Goal: Task Accomplishment & Management: Use online tool/utility

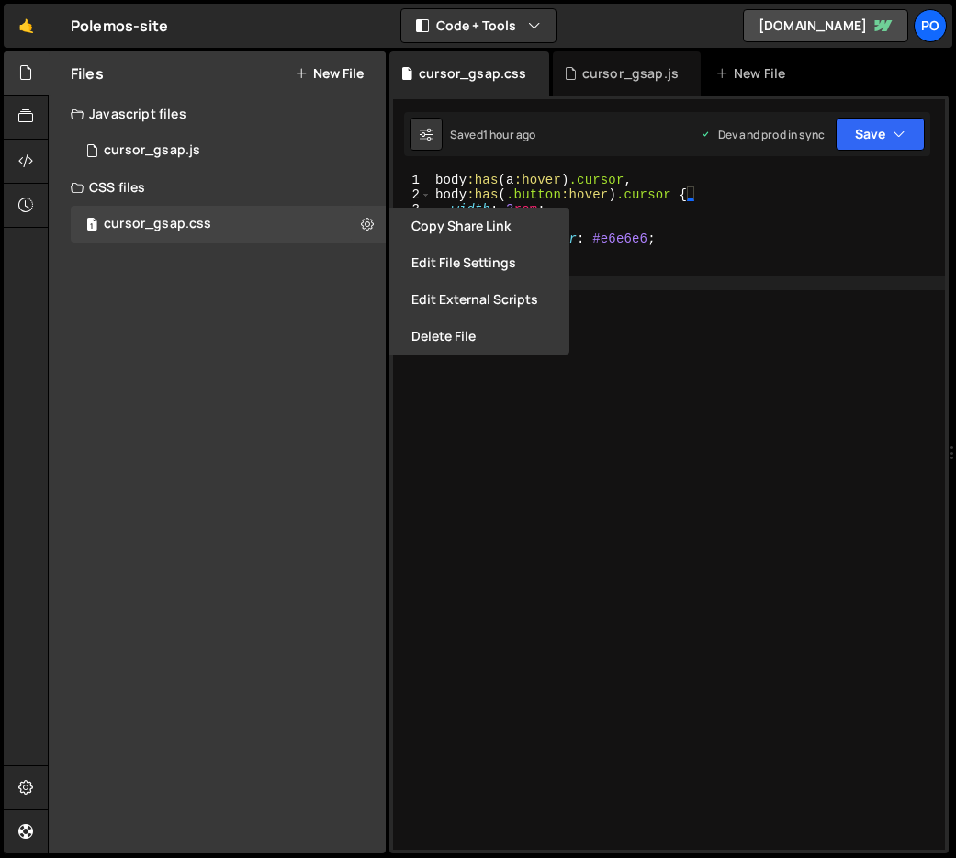
click at [638, 408] on div "body :has ( a :hover ) .cursor , body :has ( .button :hover ) .cursor { width :…" at bounding box center [689, 526] width 514 height 706
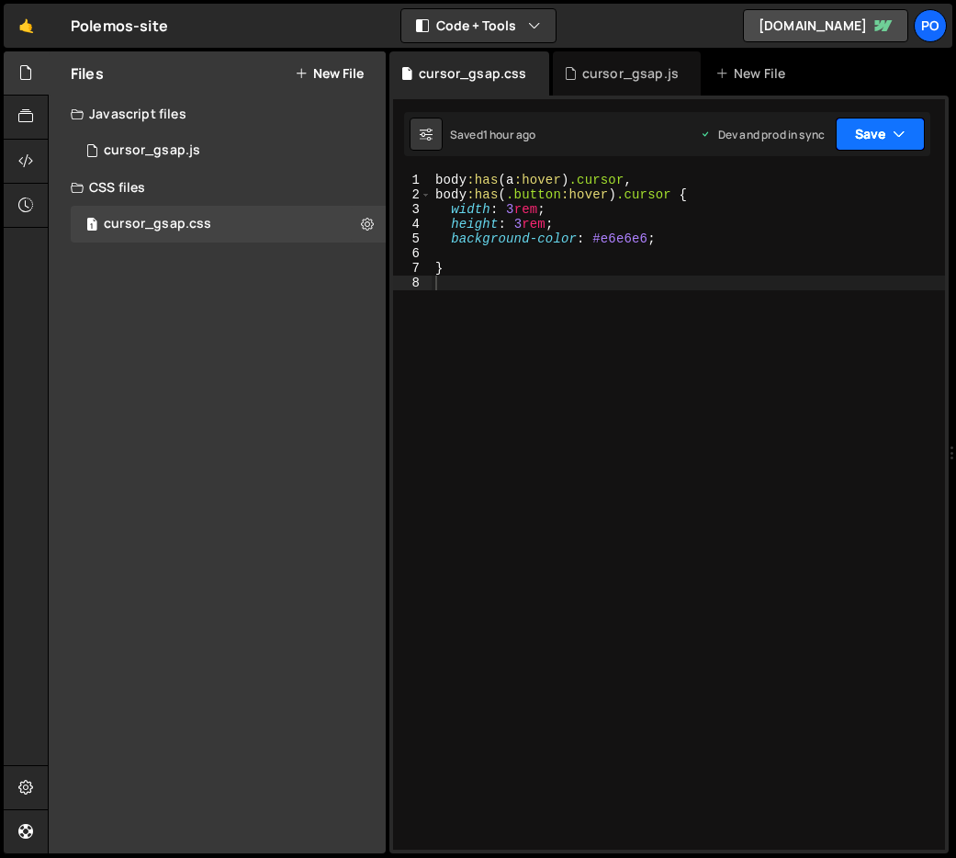
click at [850, 134] on button "Save" at bounding box center [880, 134] width 89 height 33
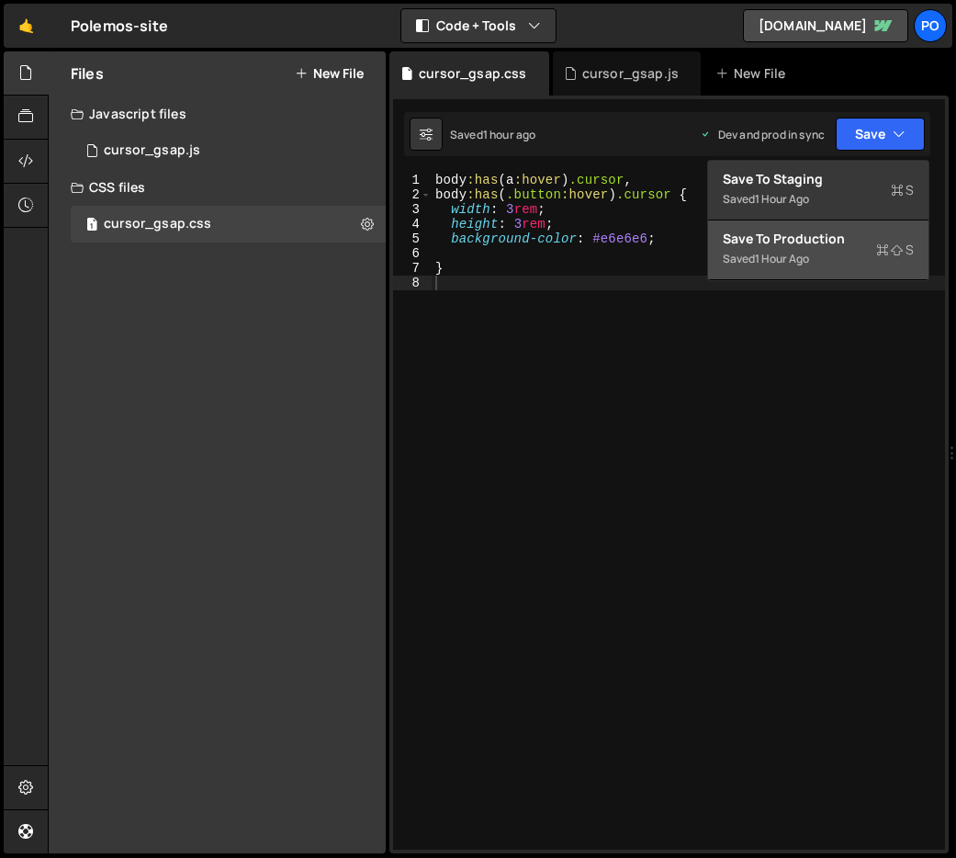
click at [770, 249] on div "Saved 1 hour ago" at bounding box center [818, 259] width 191 height 22
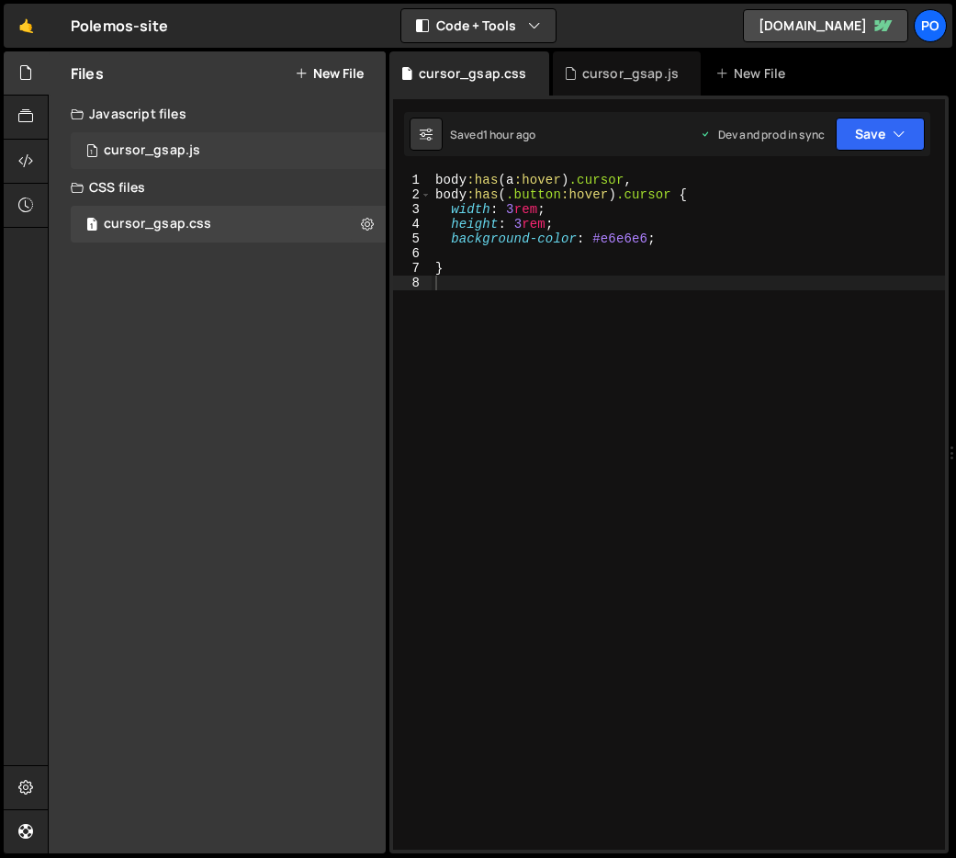
click at [172, 152] on div "cursor_gsap.js" at bounding box center [152, 150] width 96 height 17
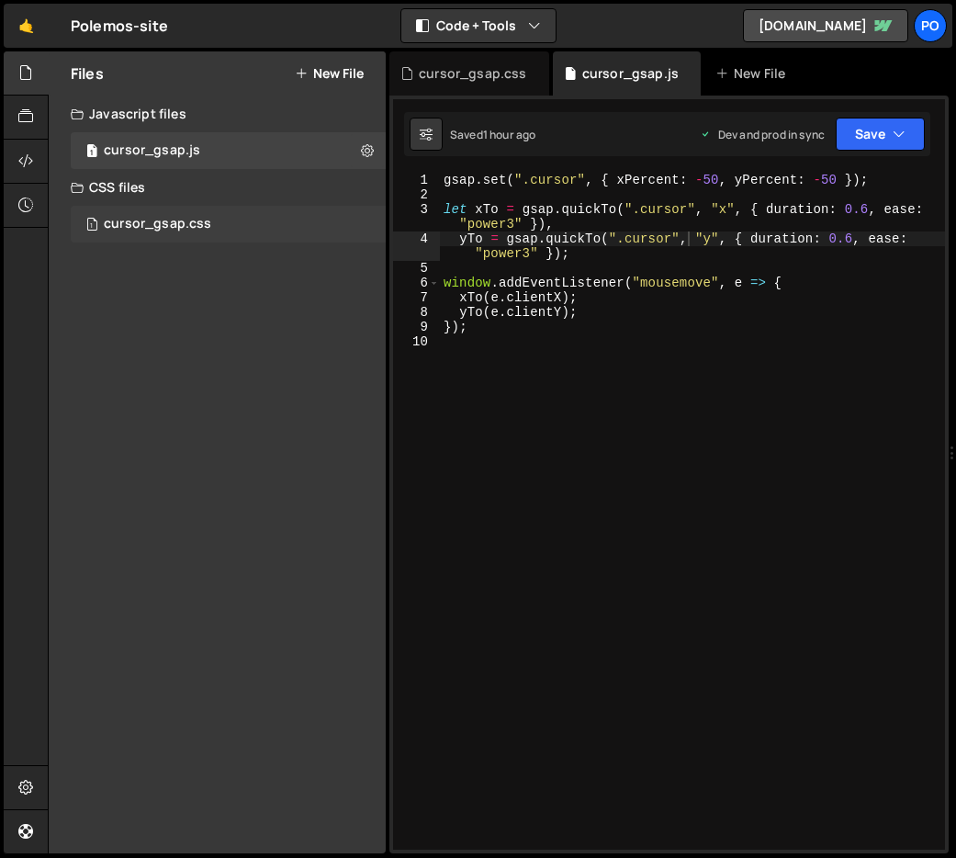
click at [187, 225] on div "cursor_gsap.css" at bounding box center [157, 224] width 107 height 17
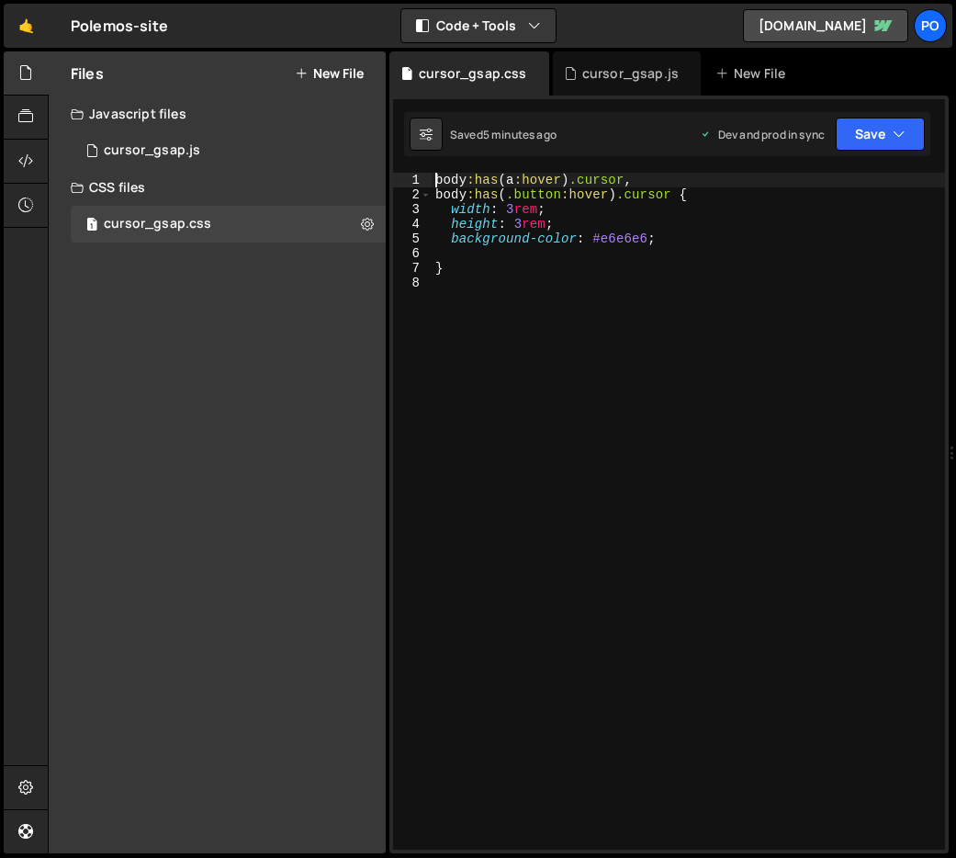
click at [573, 173] on div "body :has ( a :hover ) .cursor , body :has ( .button :hover ) .cursor { width :…" at bounding box center [689, 526] width 514 height 706
click at [579, 180] on div "body :has ( a :hover ) .cursor , body :has ( .button :hover ) .cursor { width :…" at bounding box center [689, 526] width 514 height 706
click at [476, 272] on div "body :has ( a :hover ) .cursor , body :has ( .button :hover ) .cursor { width :…" at bounding box center [689, 526] width 514 height 706
type textarea "}"
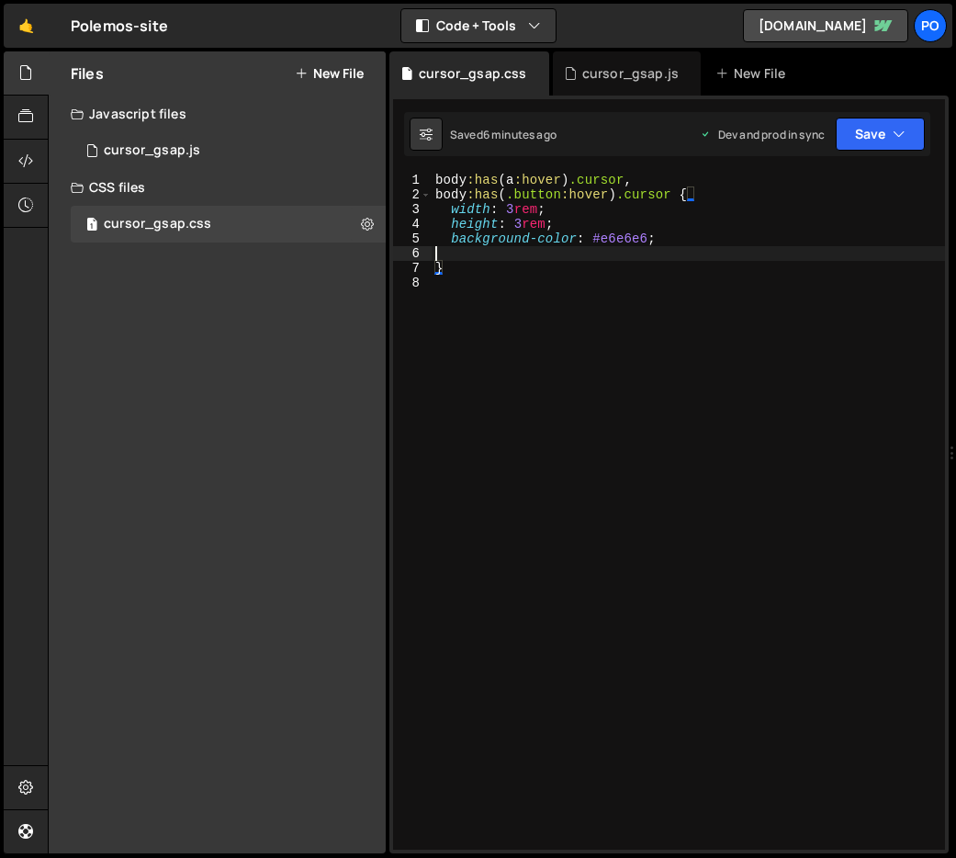
click at [457, 256] on div "body :has ( a :hover ) .cursor , body :has ( .button :hover ) .cursor { width :…" at bounding box center [689, 526] width 514 height 706
click at [460, 274] on div "body :has ( a :hover ) .cursor , body :has ( .button :hover ) .cursor { width :…" at bounding box center [689, 526] width 514 height 706
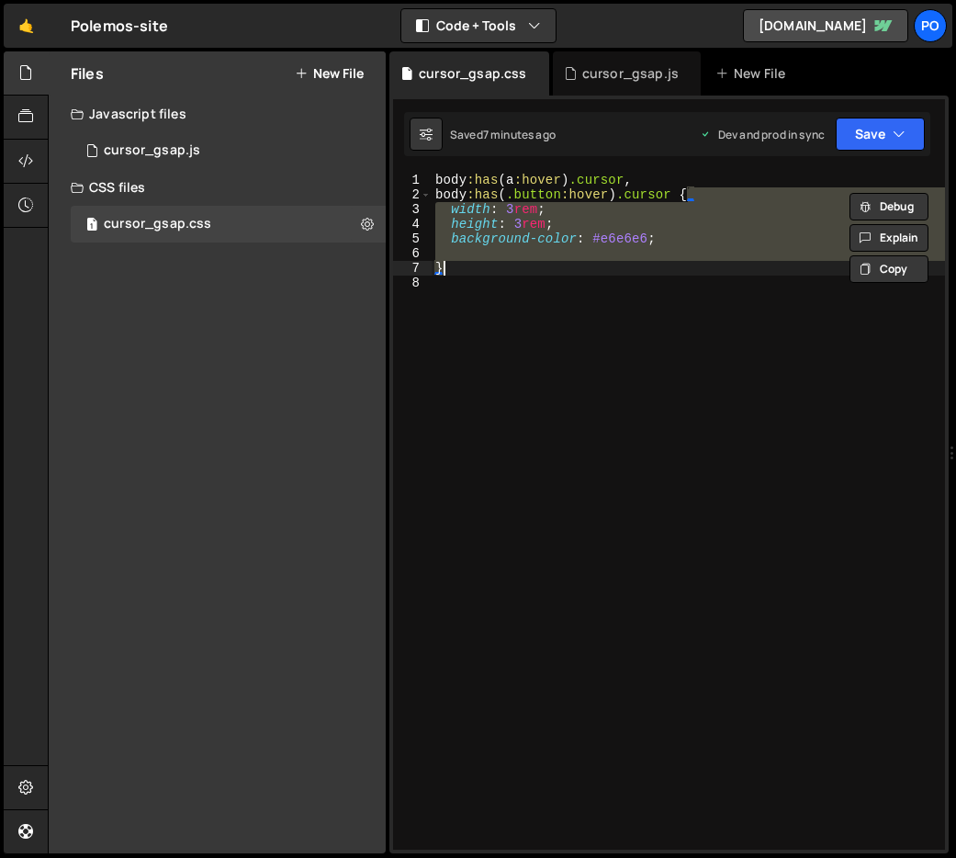
click at [459, 266] on div "body :has ( a :hover ) .cursor , body :has ( .button :hover ) .cursor { width :…" at bounding box center [689, 511] width 514 height 677
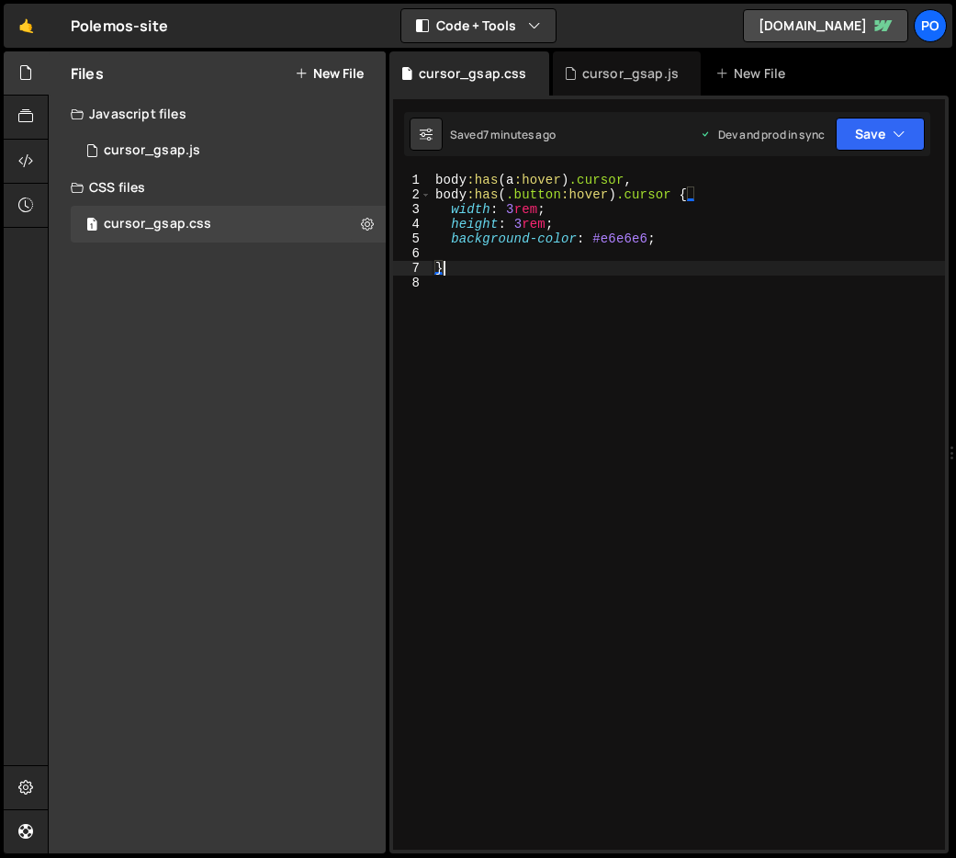
click at [459, 266] on div "body :has ( a :hover ) .cursor , body :has ( .button :hover ) .cursor { width :…" at bounding box center [689, 526] width 514 height 706
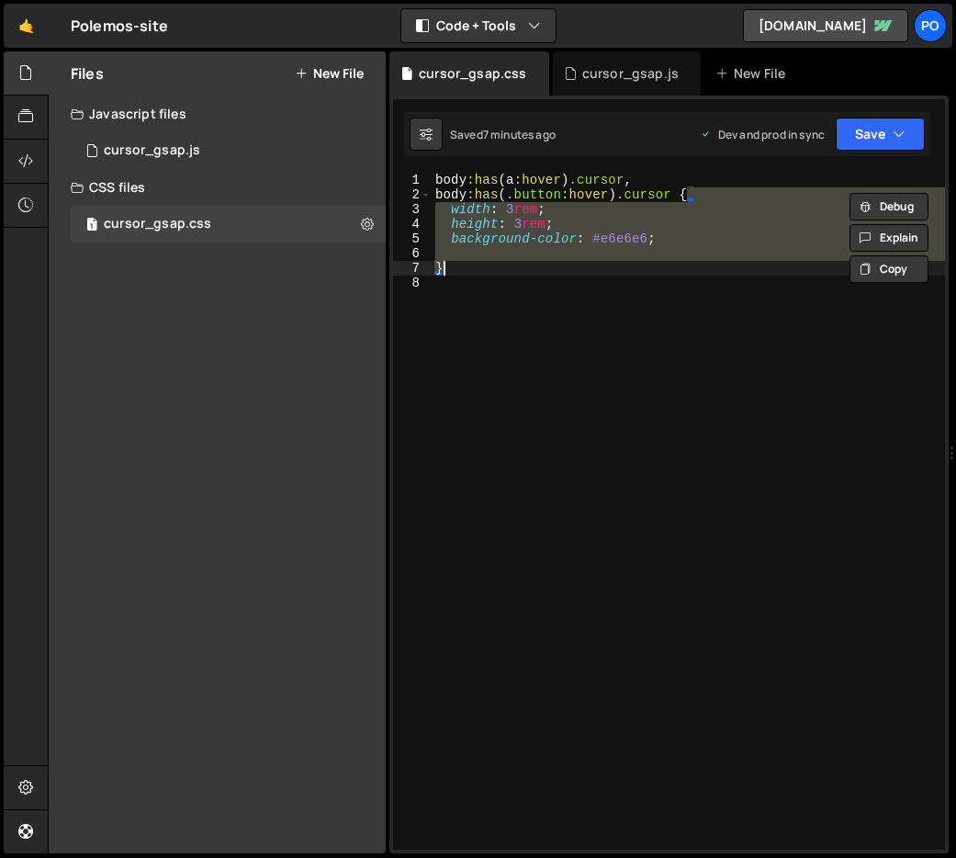
click at [459, 266] on div "body :has ( a :hover ) .cursor , body :has ( .button :hover ) .cursor { width :…" at bounding box center [689, 526] width 514 height 706
type textarea "}"
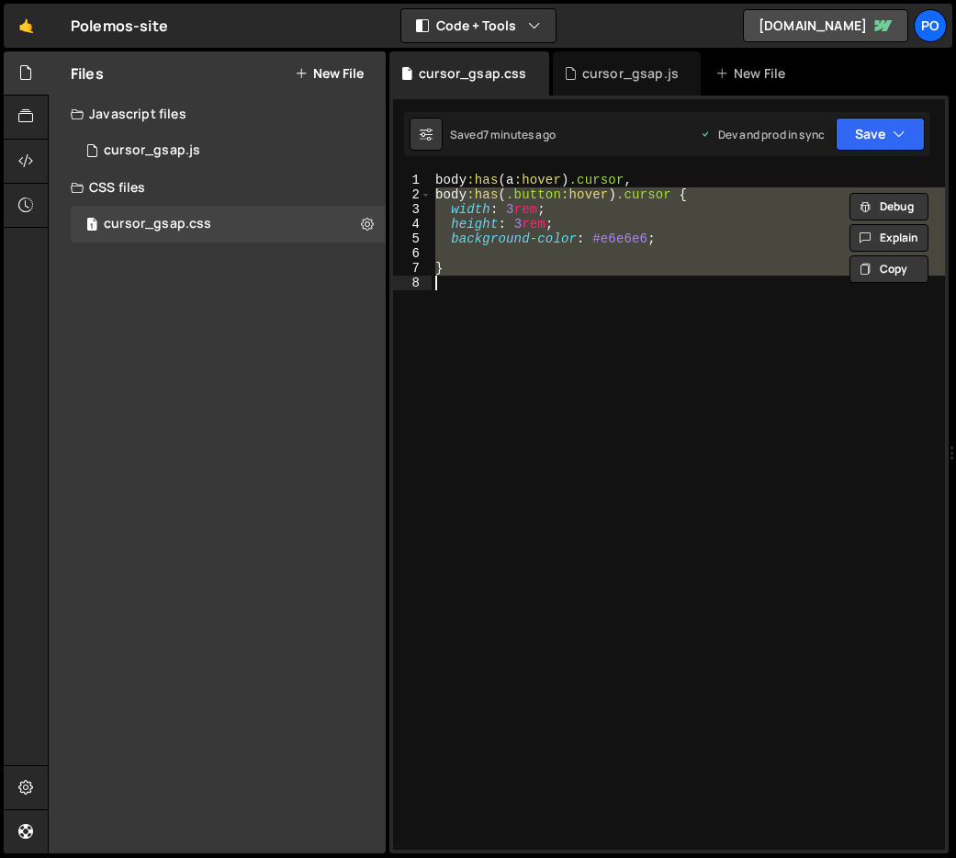
click at [459, 266] on div "body :has ( a :hover ) .cursor , body :has ( .button :hover ) .cursor { width :…" at bounding box center [689, 526] width 514 height 706
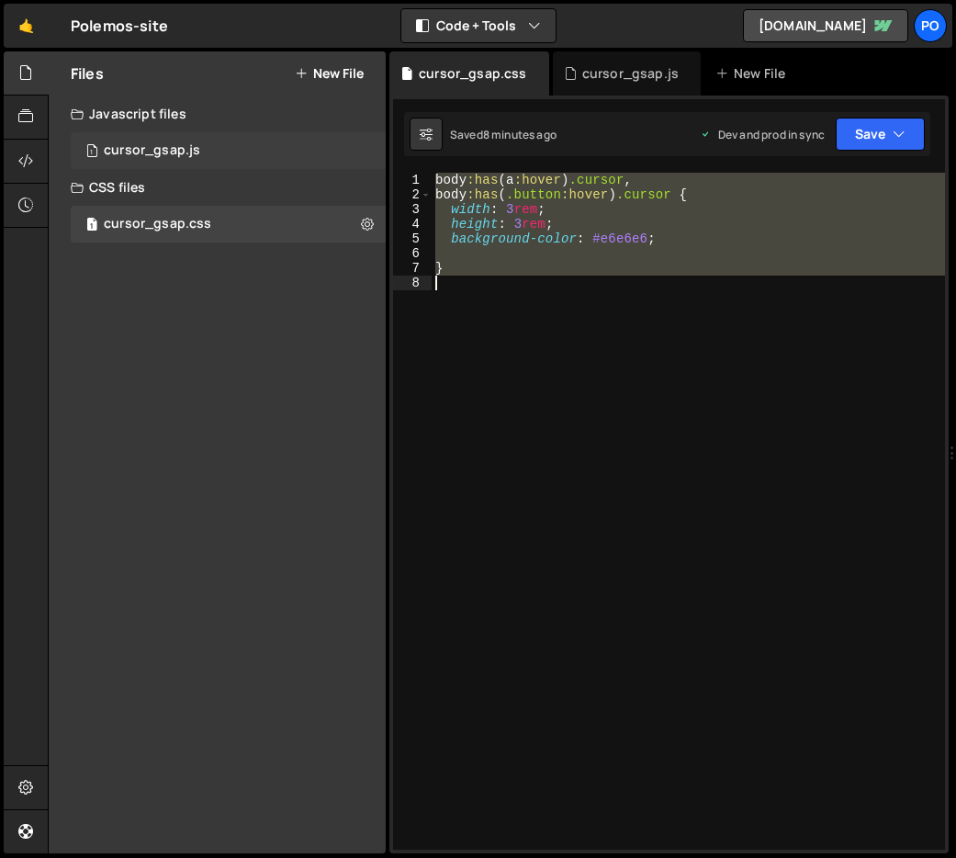
click at [162, 153] on div "cursor_gsap.js" at bounding box center [152, 150] width 96 height 17
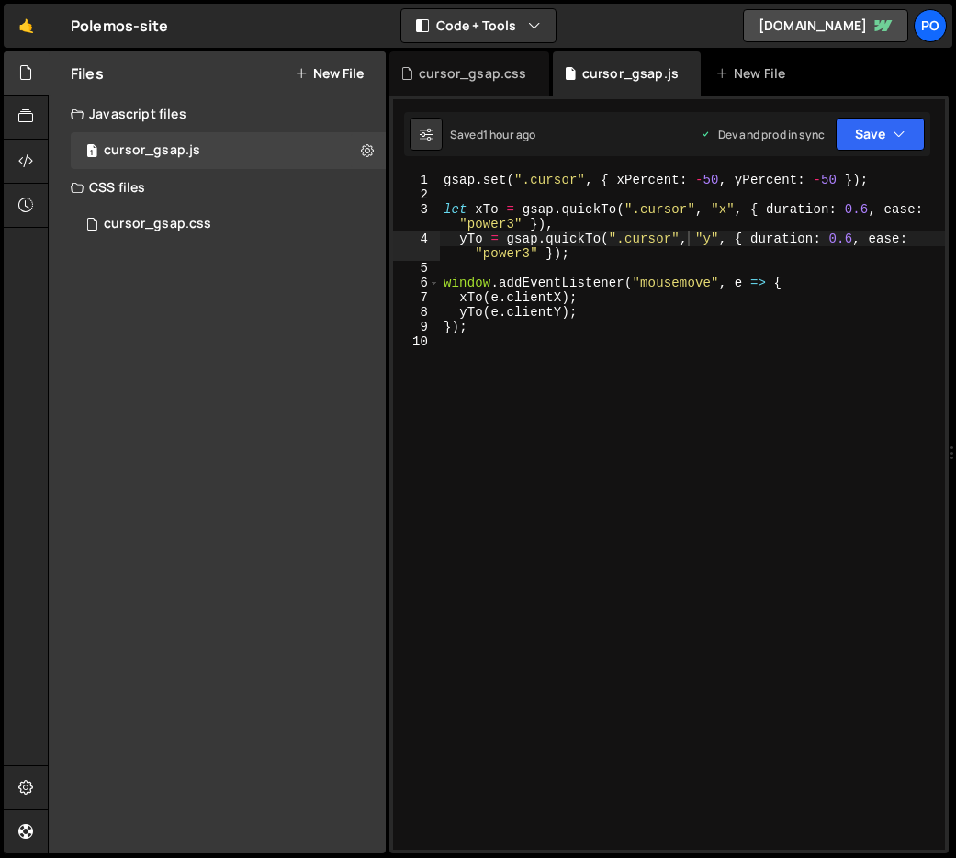
click at [540, 312] on div "gsap . set ( ".cursor" , { xPercent : - 50 , yPercent : - 50 }) ; let xTo = gsa…" at bounding box center [692, 526] width 505 height 706
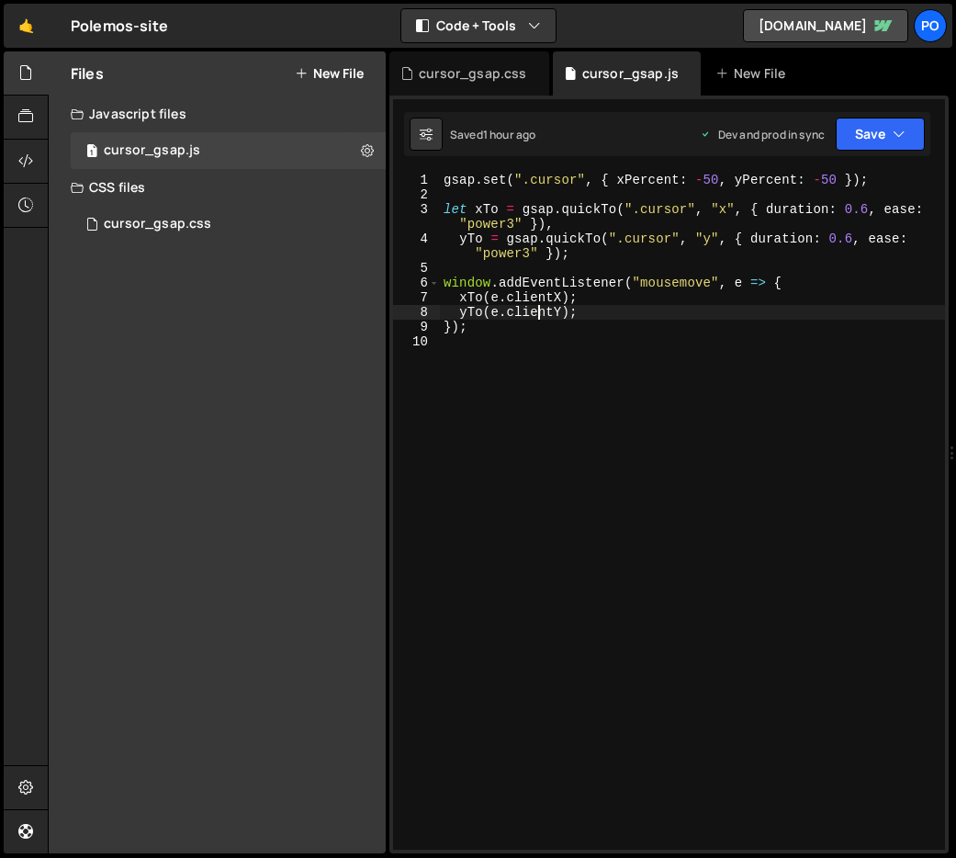
type textarea "});"
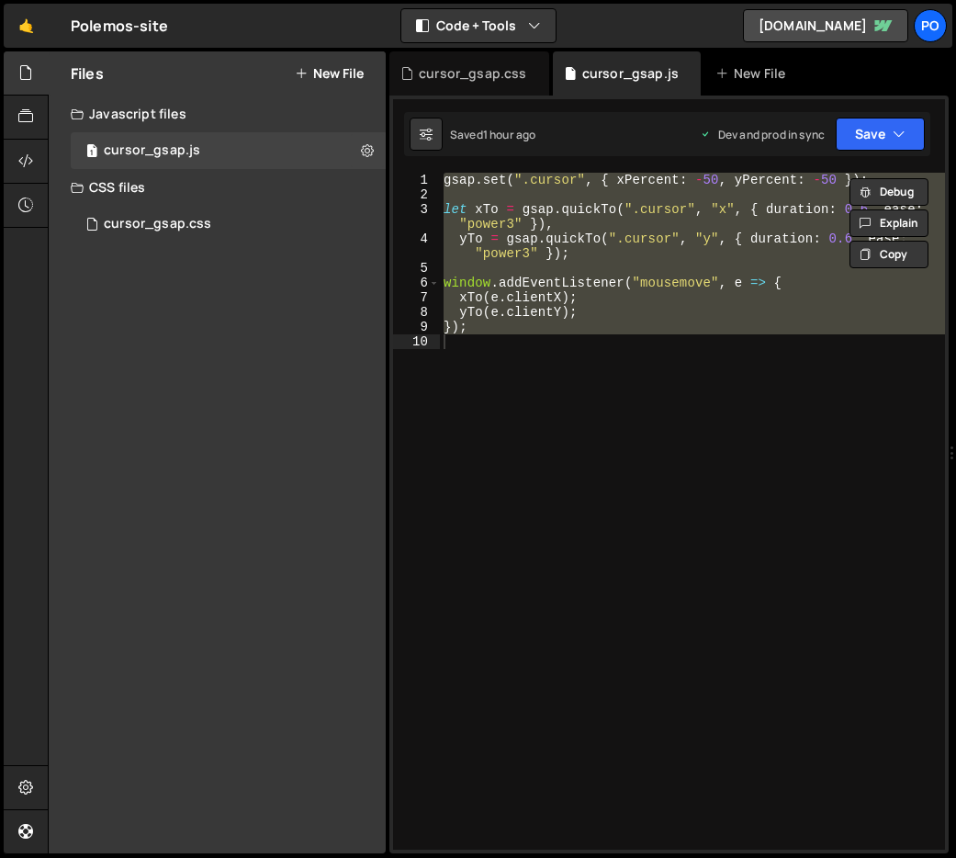
click at [745, 374] on div "gsap . set ( ".cursor" , { xPercent : - 50 , yPercent : - 50 }) ; let xTo = gsa…" at bounding box center [692, 511] width 505 height 677
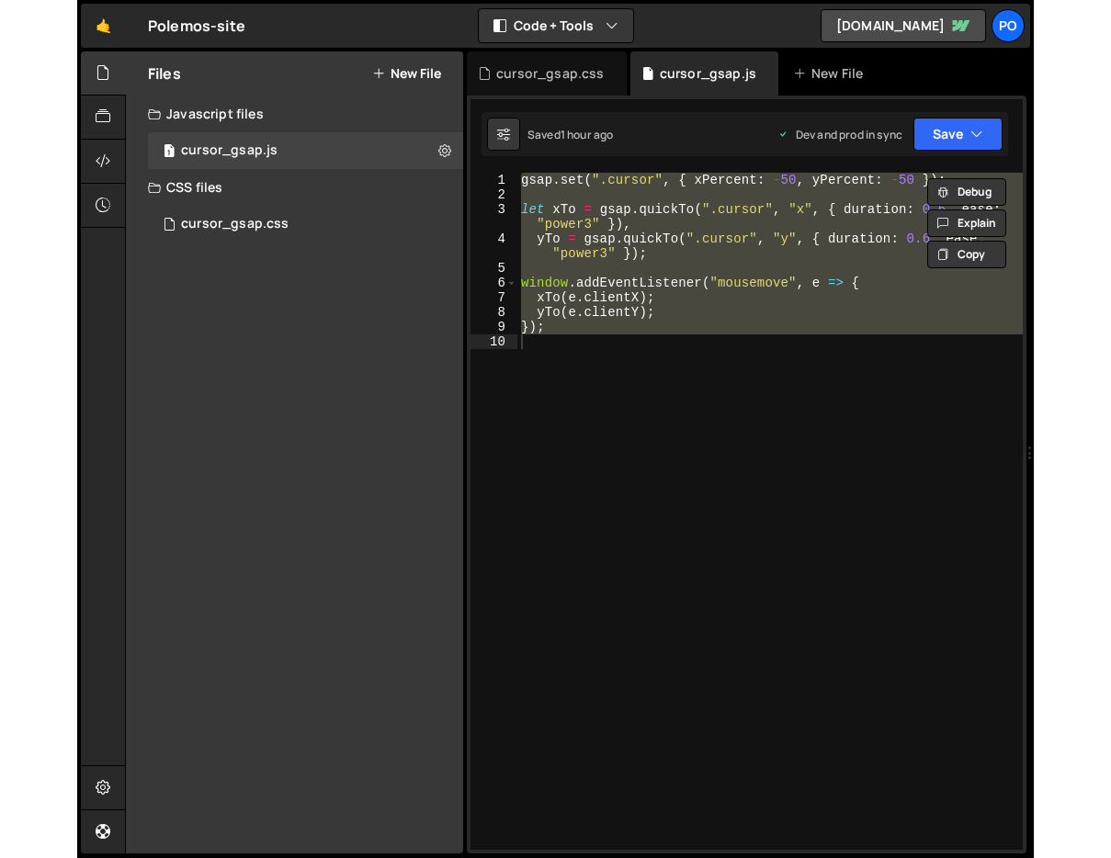
scroll to position [0, 0]
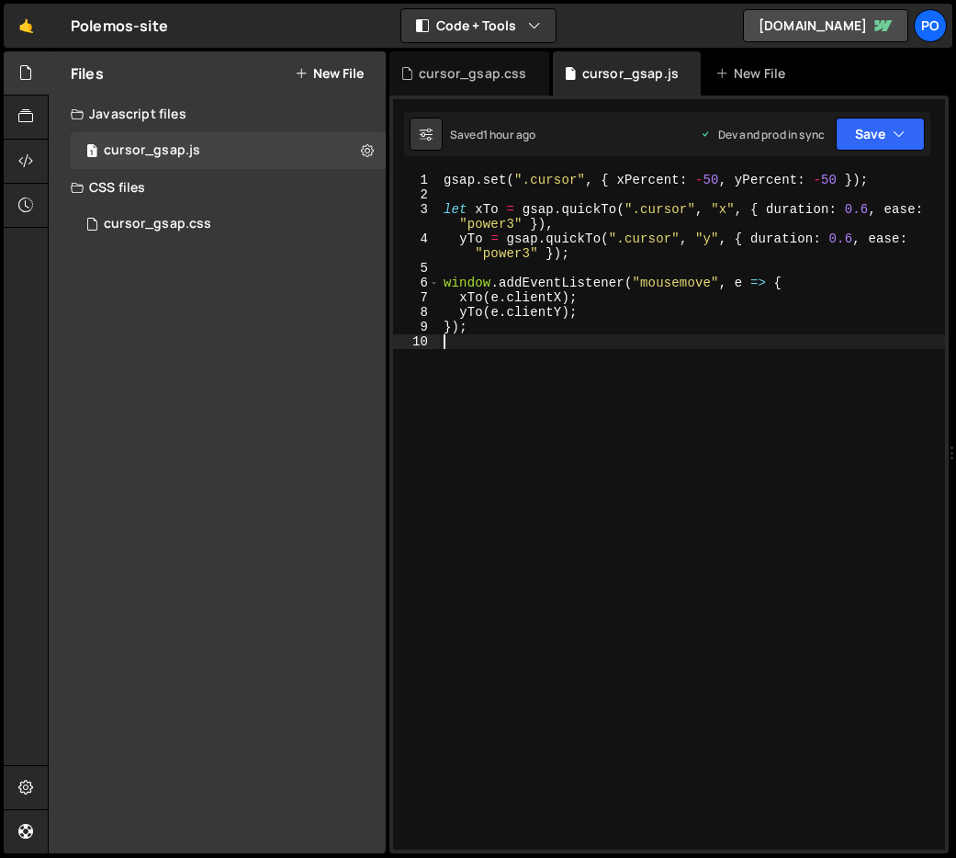
click at [393, 338] on div "10" at bounding box center [416, 341] width 47 height 15
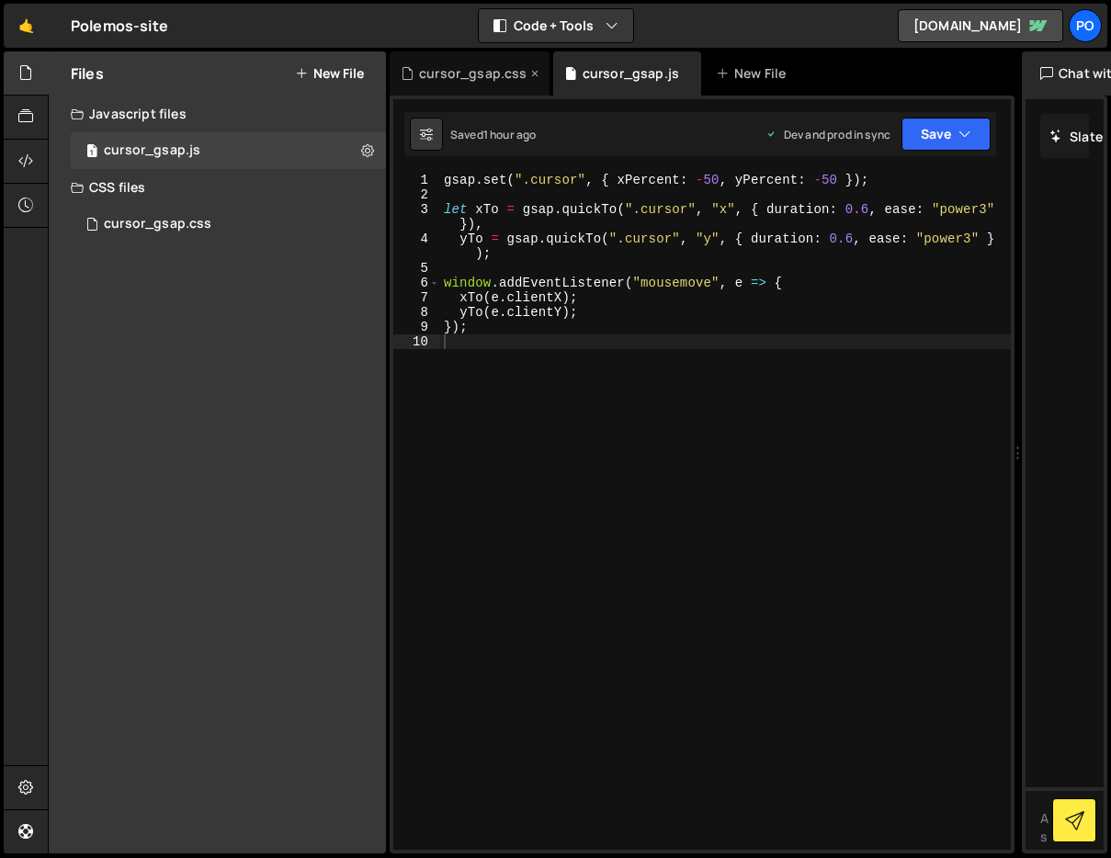
click at [452, 69] on div "cursor_gsap.css" at bounding box center [472, 73] width 107 height 18
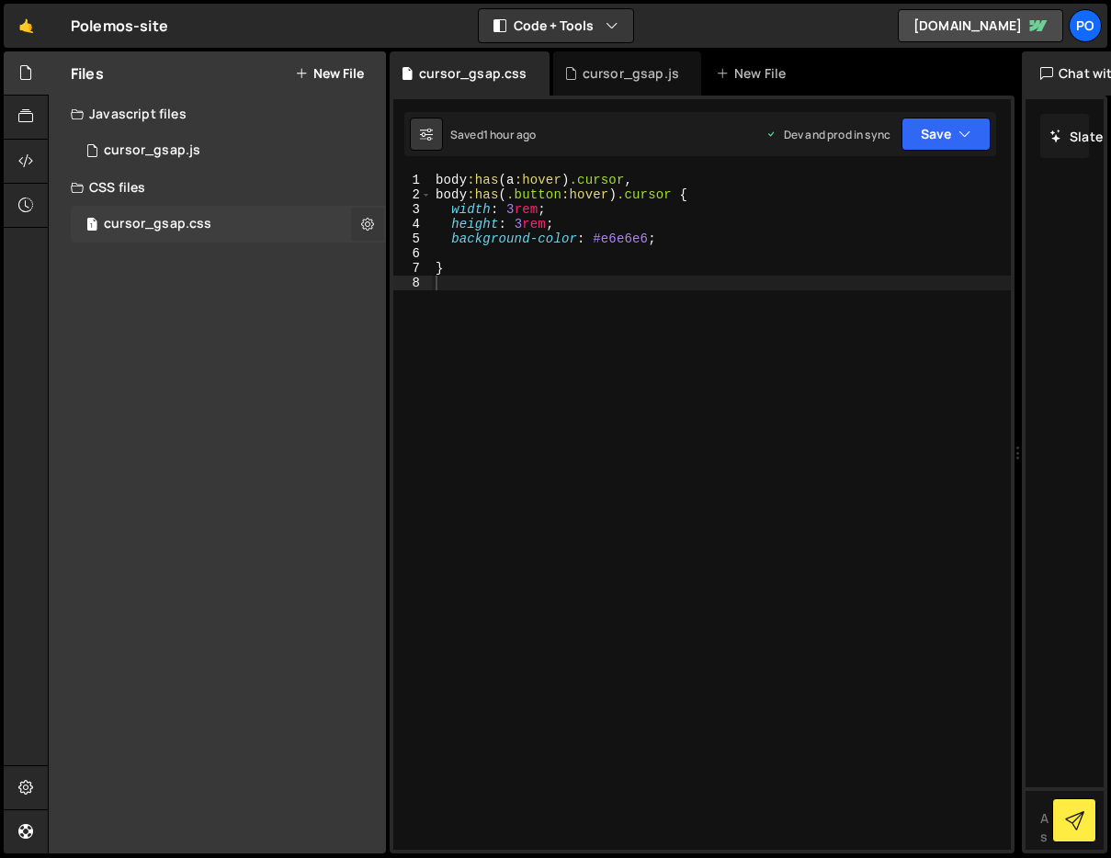
click at [361, 219] on icon at bounding box center [367, 223] width 13 height 17
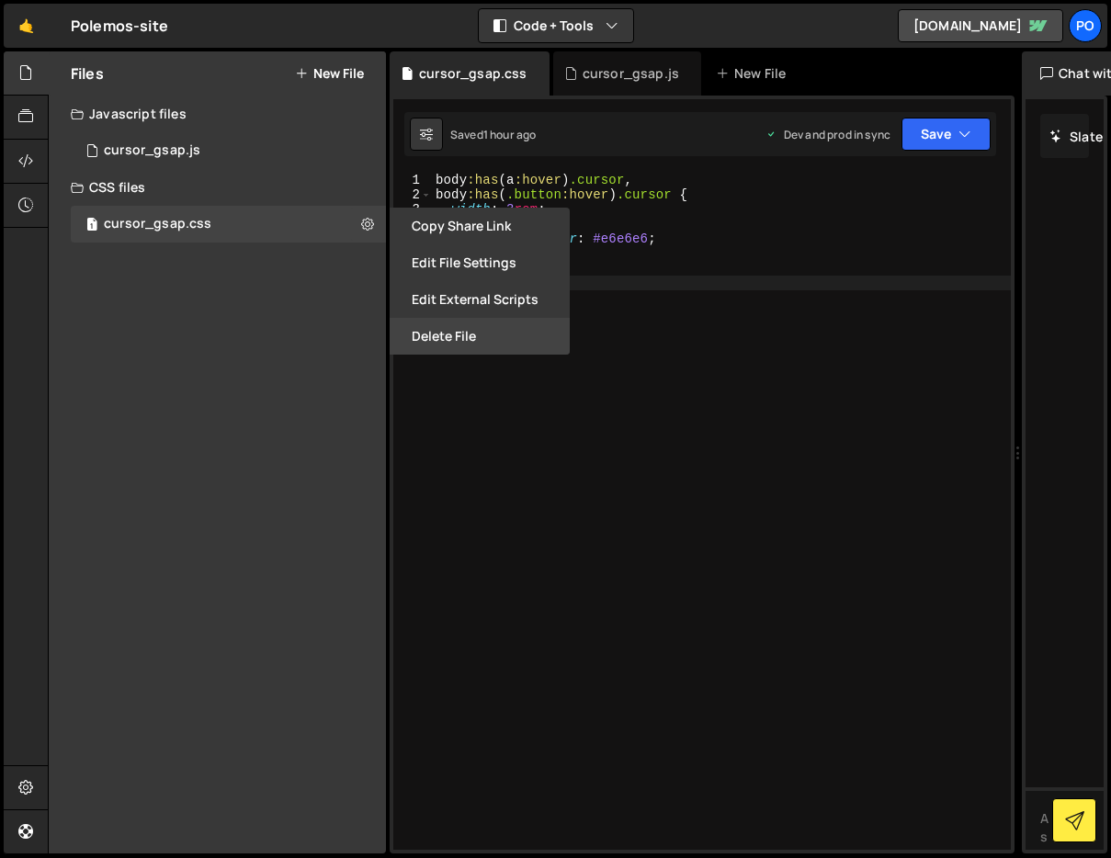
click at [429, 323] on button "Delete File" at bounding box center [480, 336] width 180 height 37
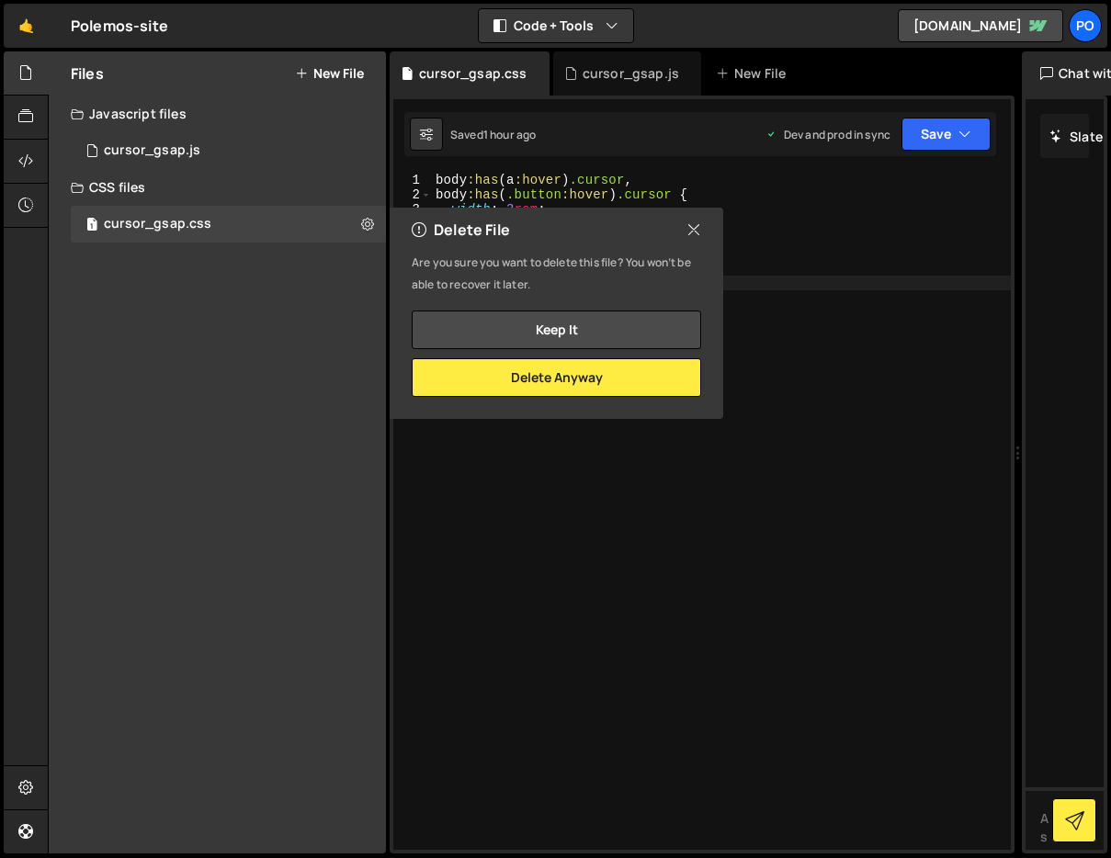
click at [702, 230] on div "Delete File" at bounding box center [556, 230] width 333 height 44
click at [698, 232] on icon at bounding box center [693, 230] width 15 height 20
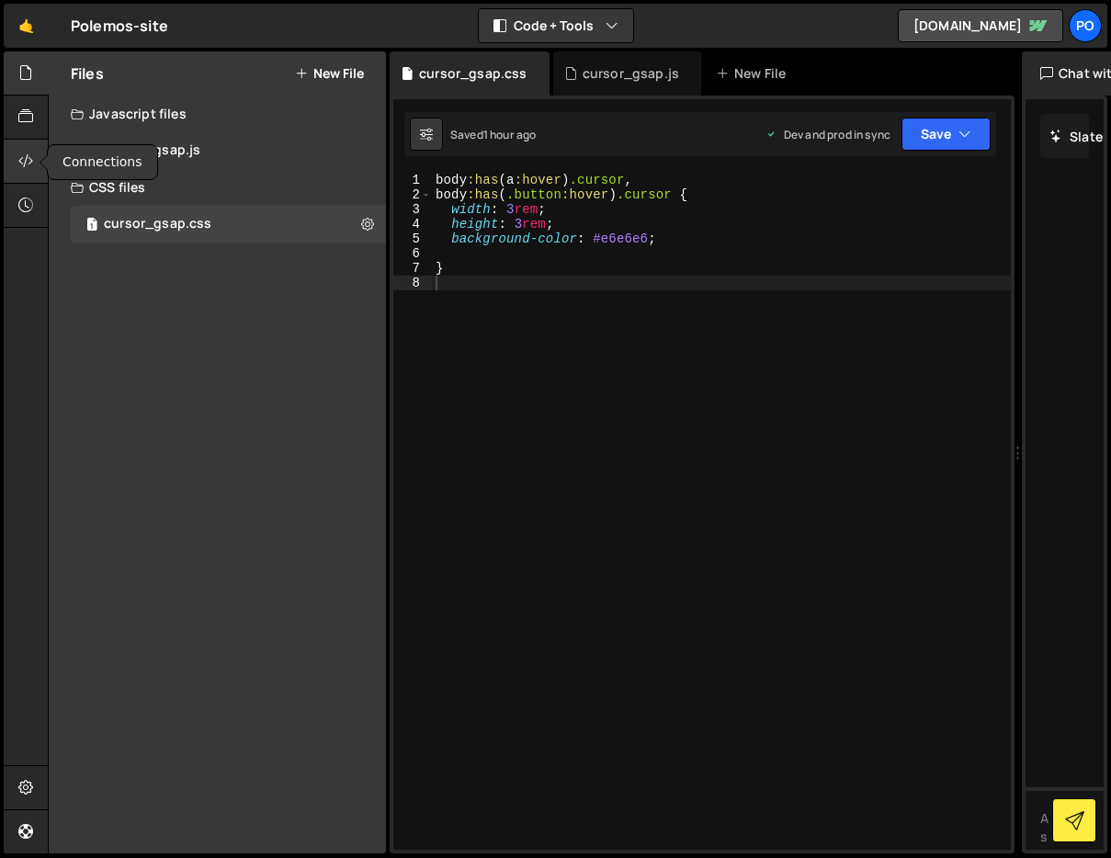
click at [37, 152] on div at bounding box center [26, 162] width 45 height 44
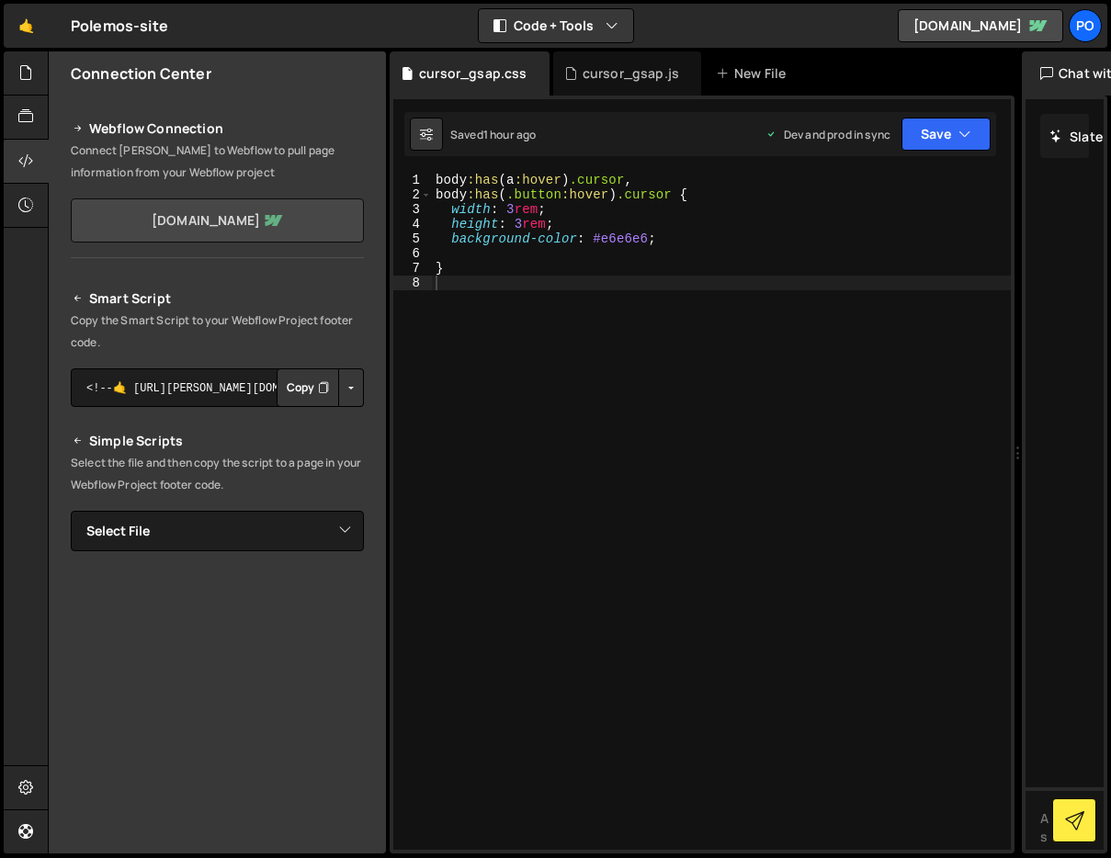
click at [215, 223] on link "[DOMAIN_NAME]" at bounding box center [217, 220] width 293 height 44
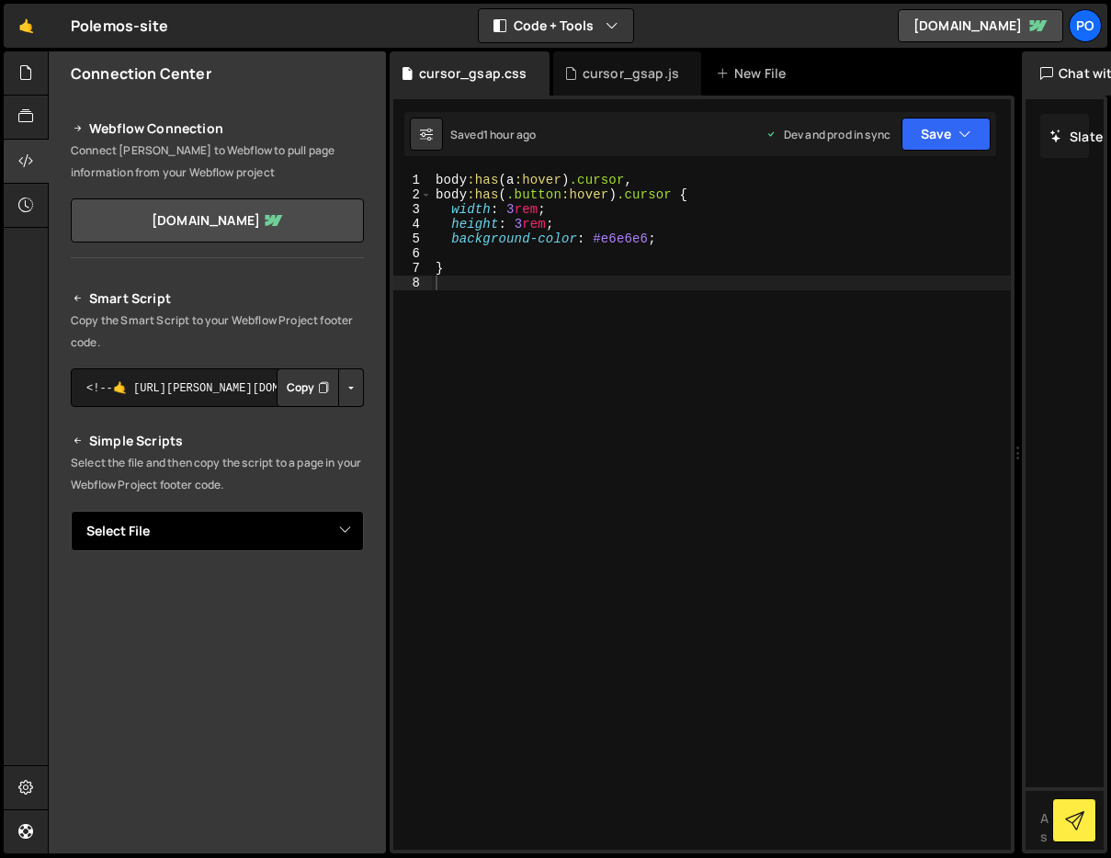
click at [321, 522] on select "Select File cursor_gsap.js cursor_gsap.css" at bounding box center [217, 531] width 293 height 40
click at [71, 511] on select "Select File cursor_gsap.js cursor_gsap.css" at bounding box center [217, 531] width 293 height 40
click at [290, 536] on select "Select File cursor_gsap.js cursor_gsap.css" at bounding box center [217, 531] width 293 height 40
select select "47915"
click at [71, 511] on select "Select File cursor_gsap.js cursor_gsap.css" at bounding box center [217, 531] width 293 height 40
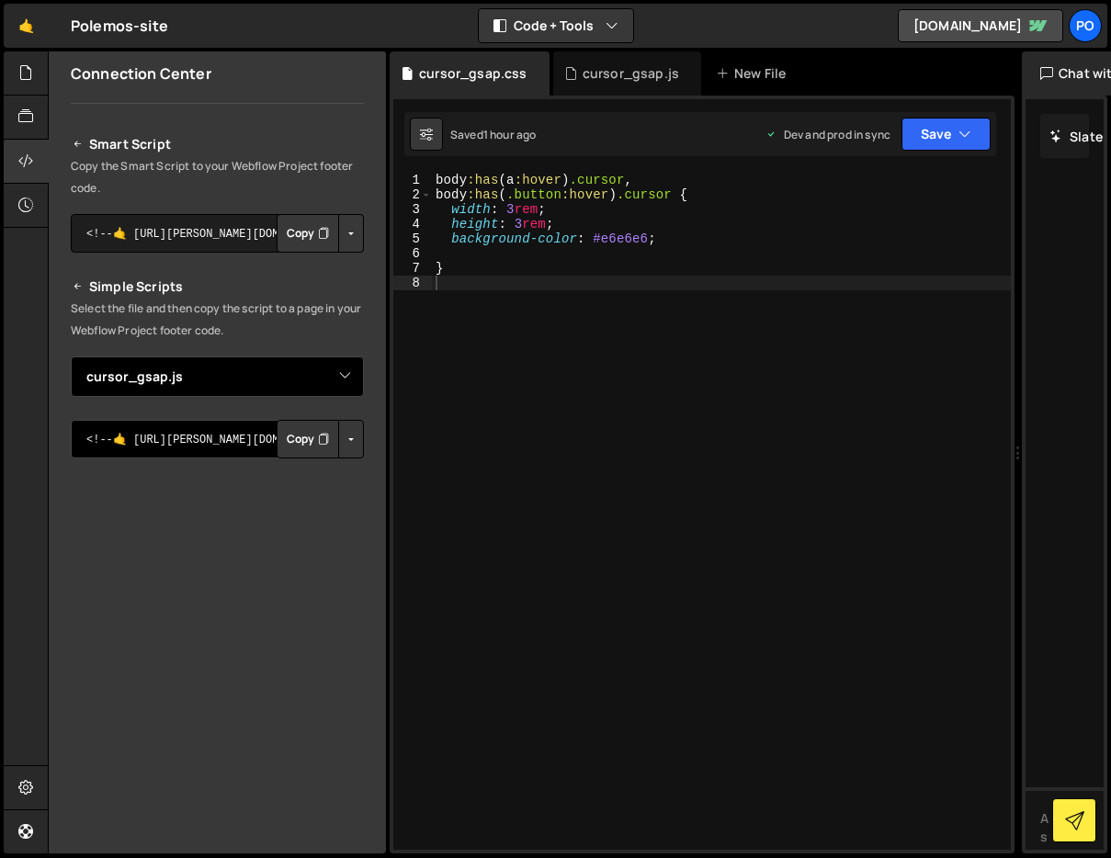
scroll to position [163, 0]
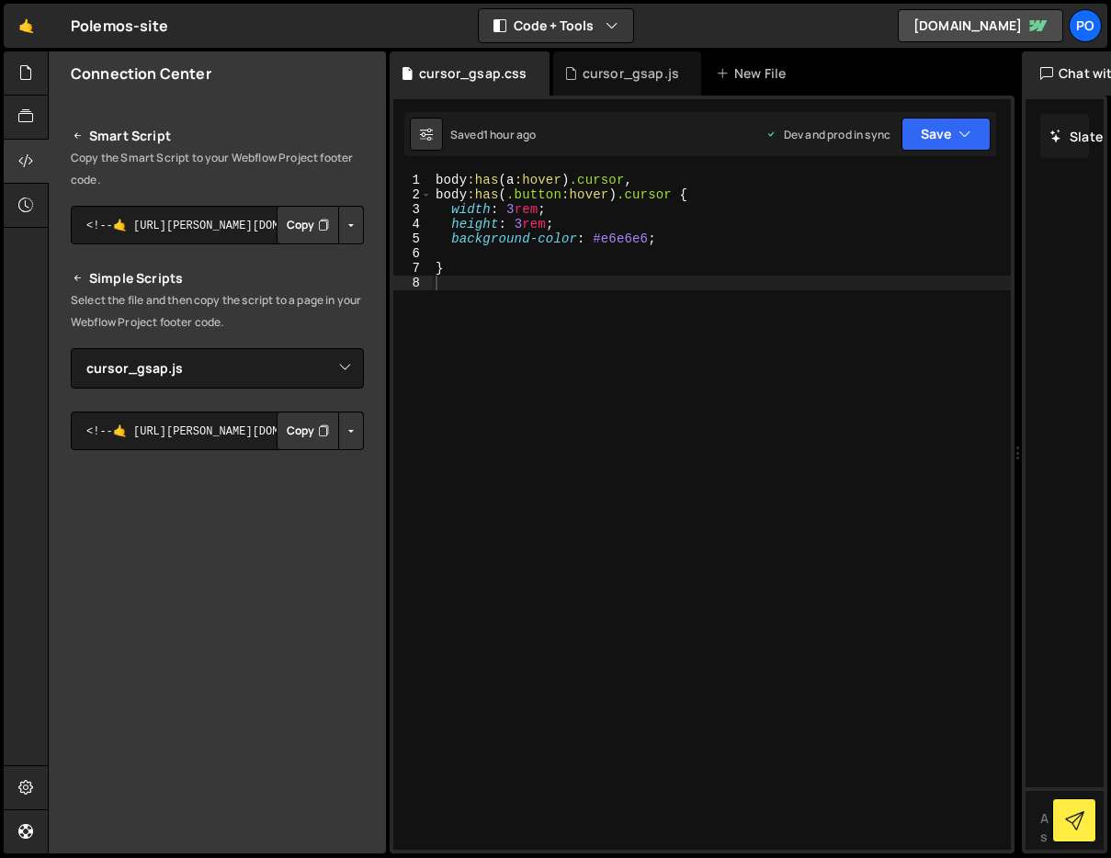
click at [289, 438] on button "Copy" at bounding box center [308, 431] width 62 height 39
click at [111, 434] on textarea "<!--🤙 [URL][PERSON_NAME][DOMAIN_NAME]> <script>document.addEventListener("DOMCo…" at bounding box center [217, 431] width 293 height 39
click at [208, 385] on select "Select File cursor_gsap.js cursor_gsap.css" at bounding box center [217, 368] width 293 height 40
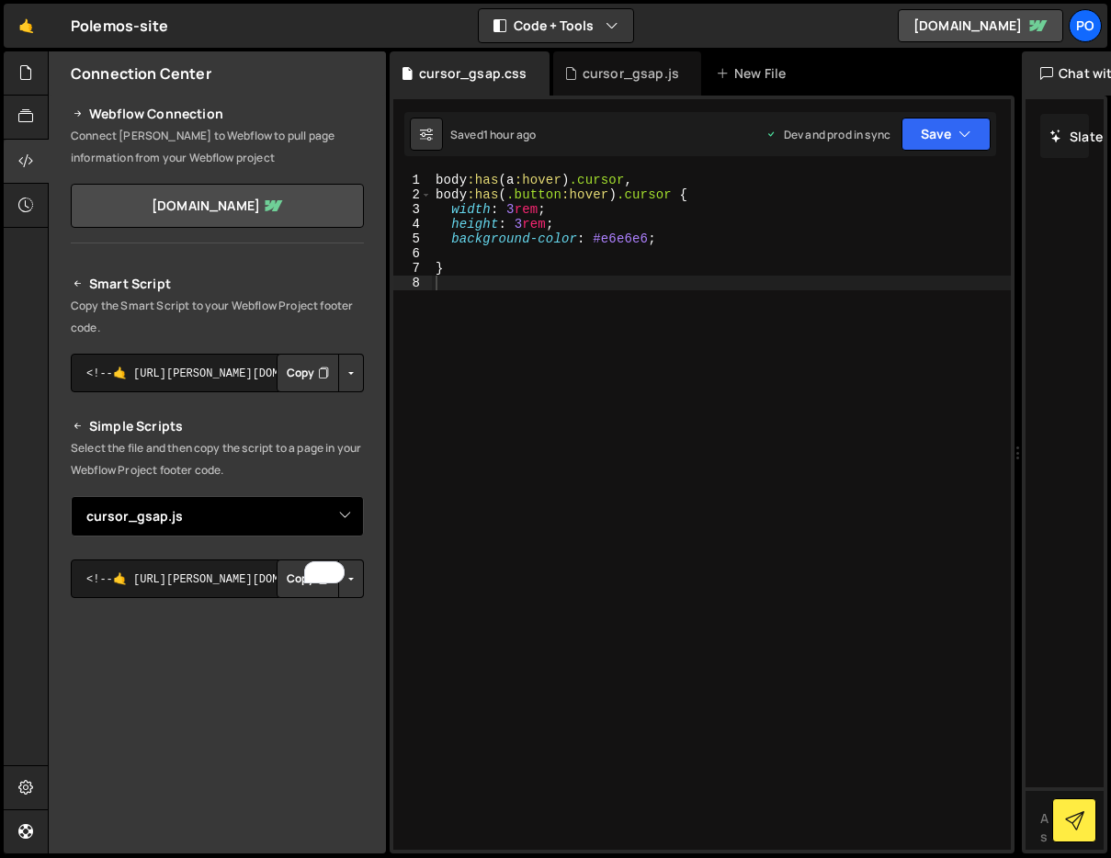
scroll to position [0, 0]
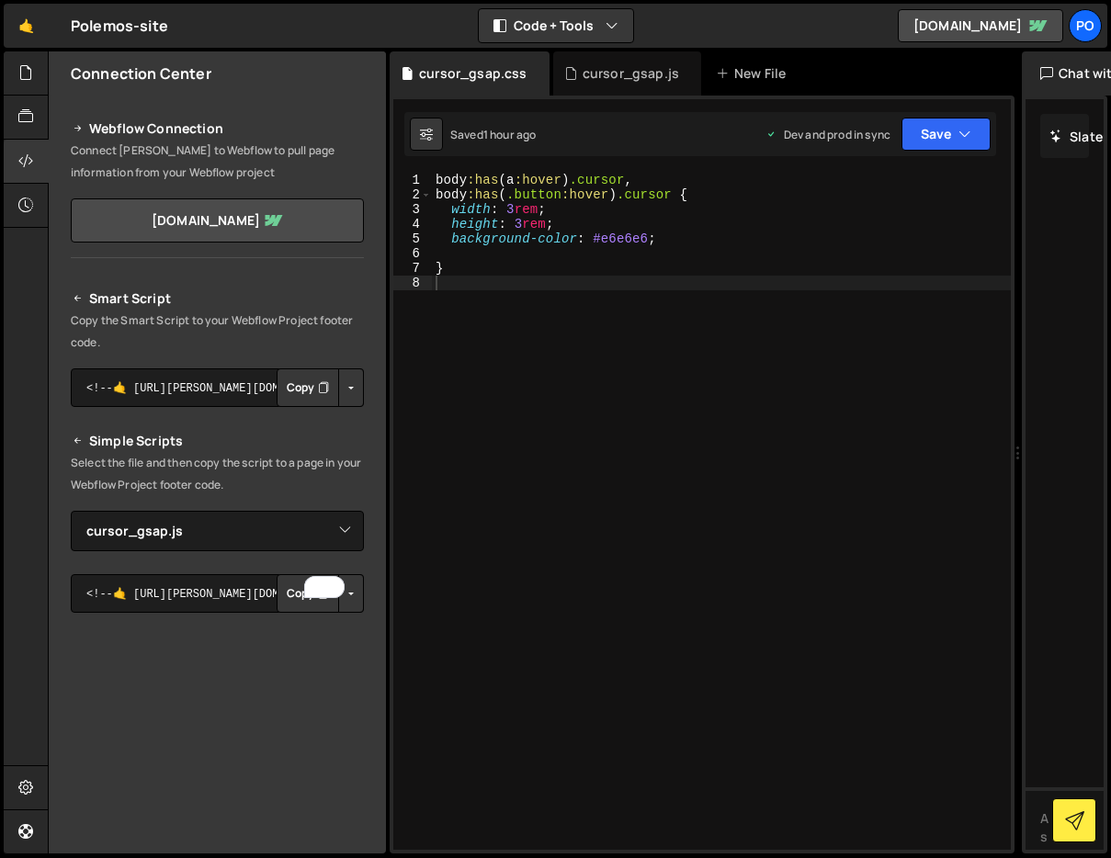
click at [344, 399] on button "Button group with nested dropdown" at bounding box center [351, 387] width 26 height 39
click at [297, 442] on link "Copy Production Script" at bounding box center [273, 448] width 180 height 26
click at [349, 387] on button "Button group with nested dropdown" at bounding box center [351, 387] width 26 height 39
click at [289, 446] on link "Copy Production Script" at bounding box center [273, 448] width 180 height 26
click at [300, 387] on button "Copy" at bounding box center [308, 387] width 62 height 39
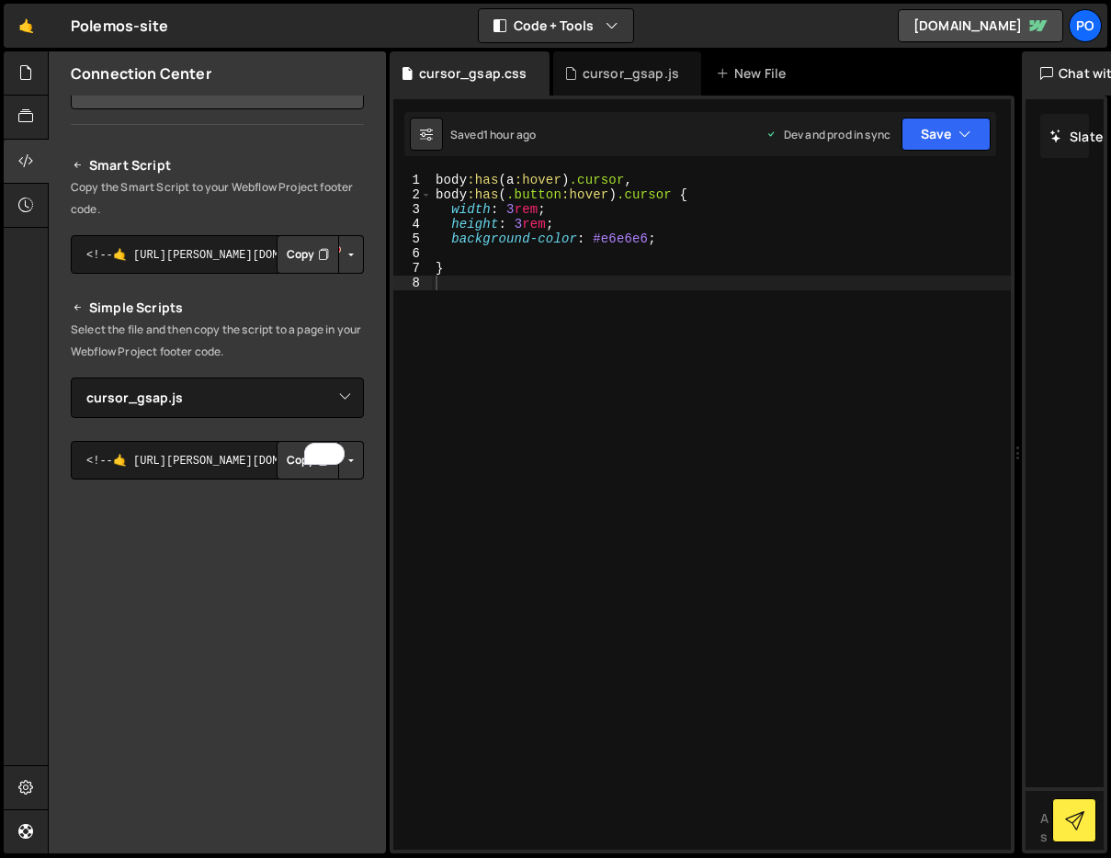
scroll to position [178, 0]
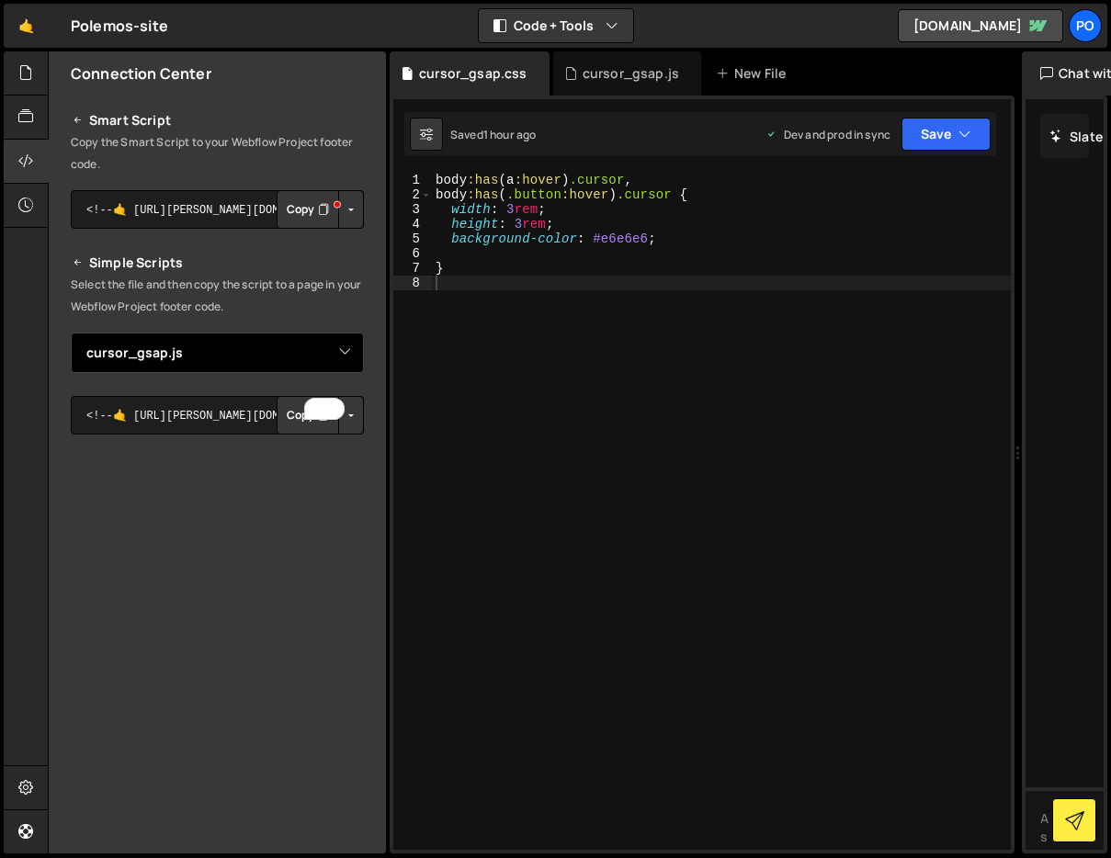
click at [316, 354] on select "Select File cursor_gsap.js cursor_gsap.css" at bounding box center [217, 353] width 293 height 40
select select
click at [71, 373] on select "Select File cursor_gsap.js cursor_gsap.css" at bounding box center [217, 353] width 293 height 40
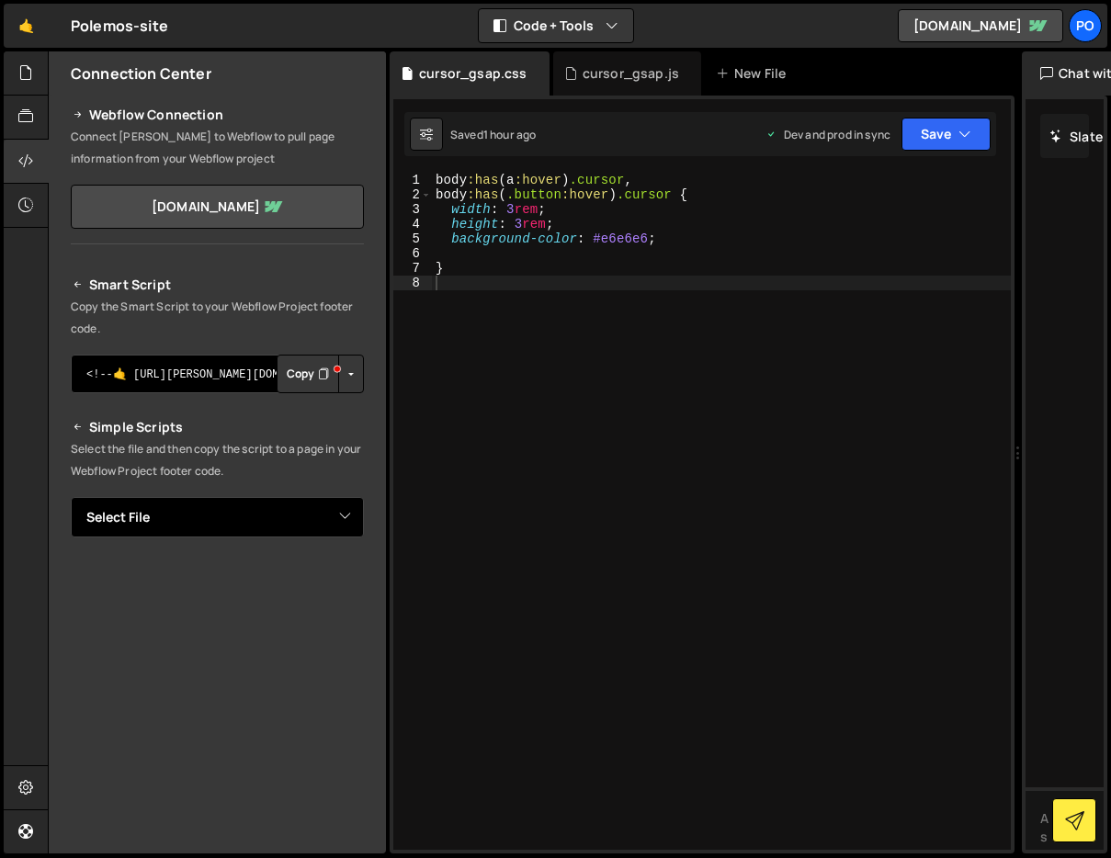
scroll to position [0, 0]
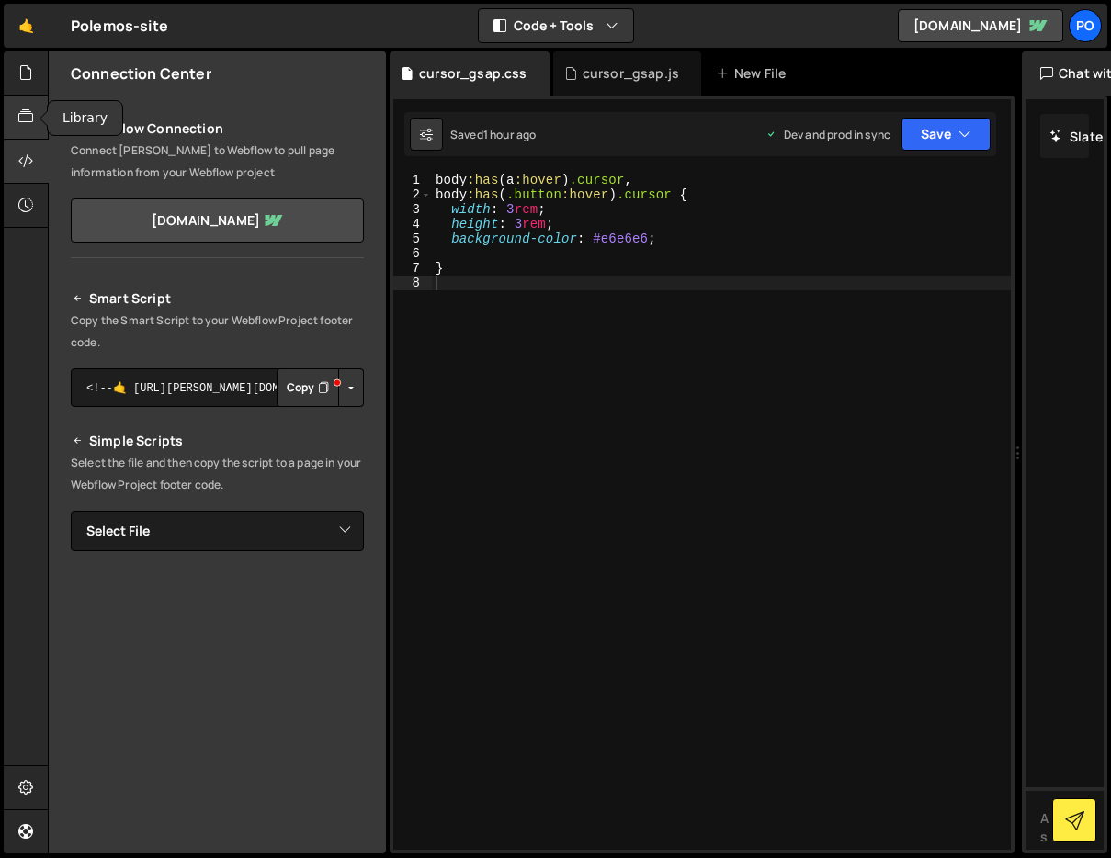
click at [23, 107] on icon at bounding box center [25, 117] width 15 height 20
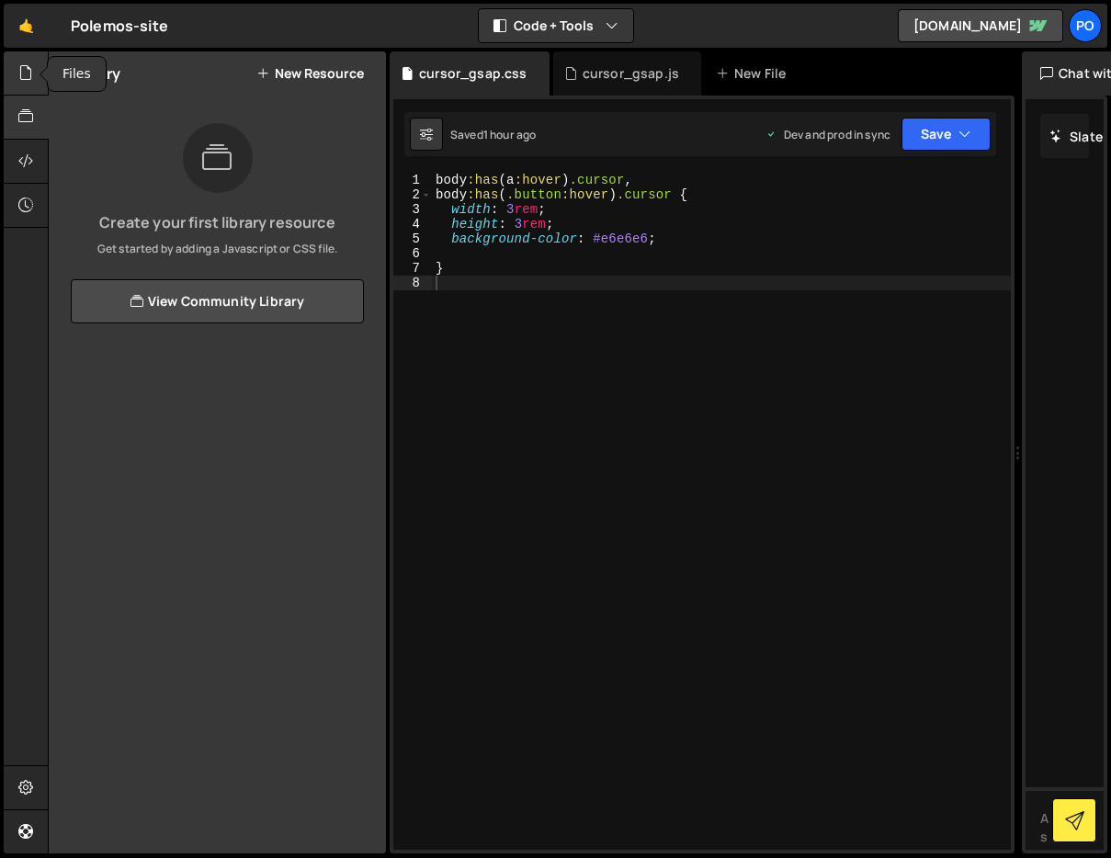
click at [34, 52] on div at bounding box center [26, 73] width 45 height 44
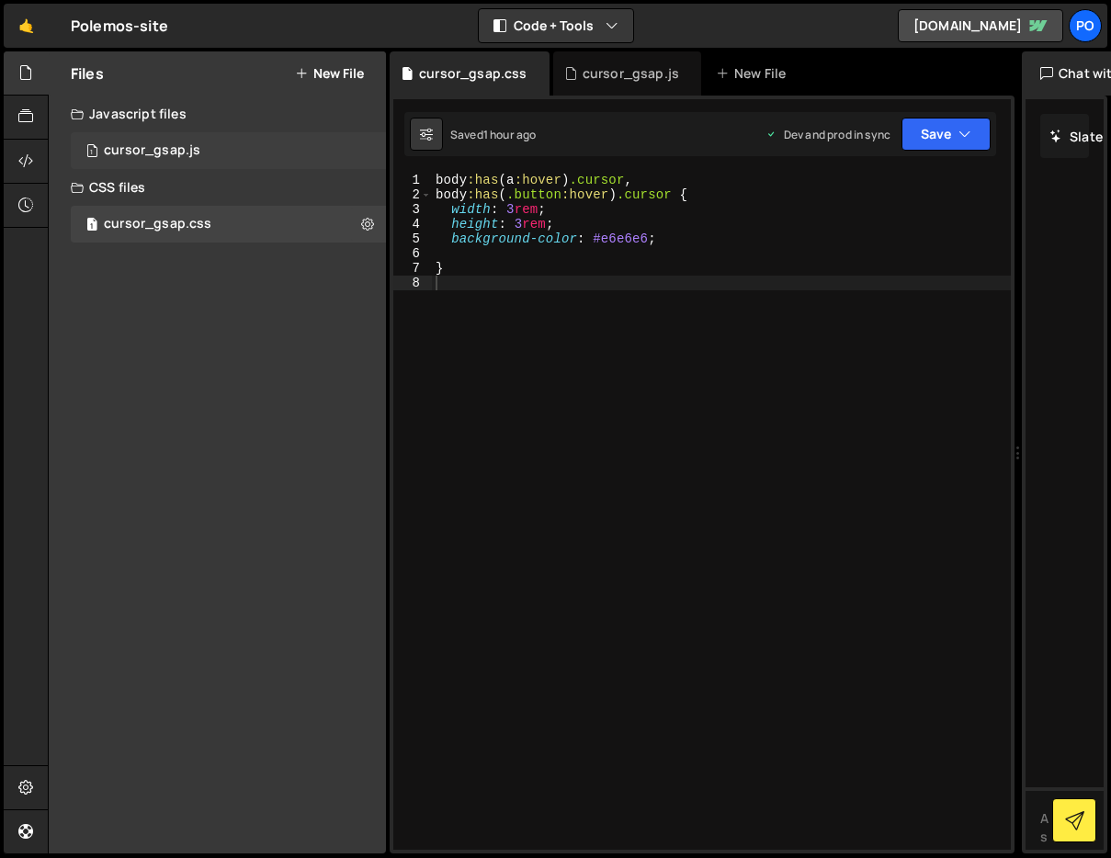
click at [123, 136] on div "1 cursor_gsap.js 0" at bounding box center [228, 150] width 315 height 37
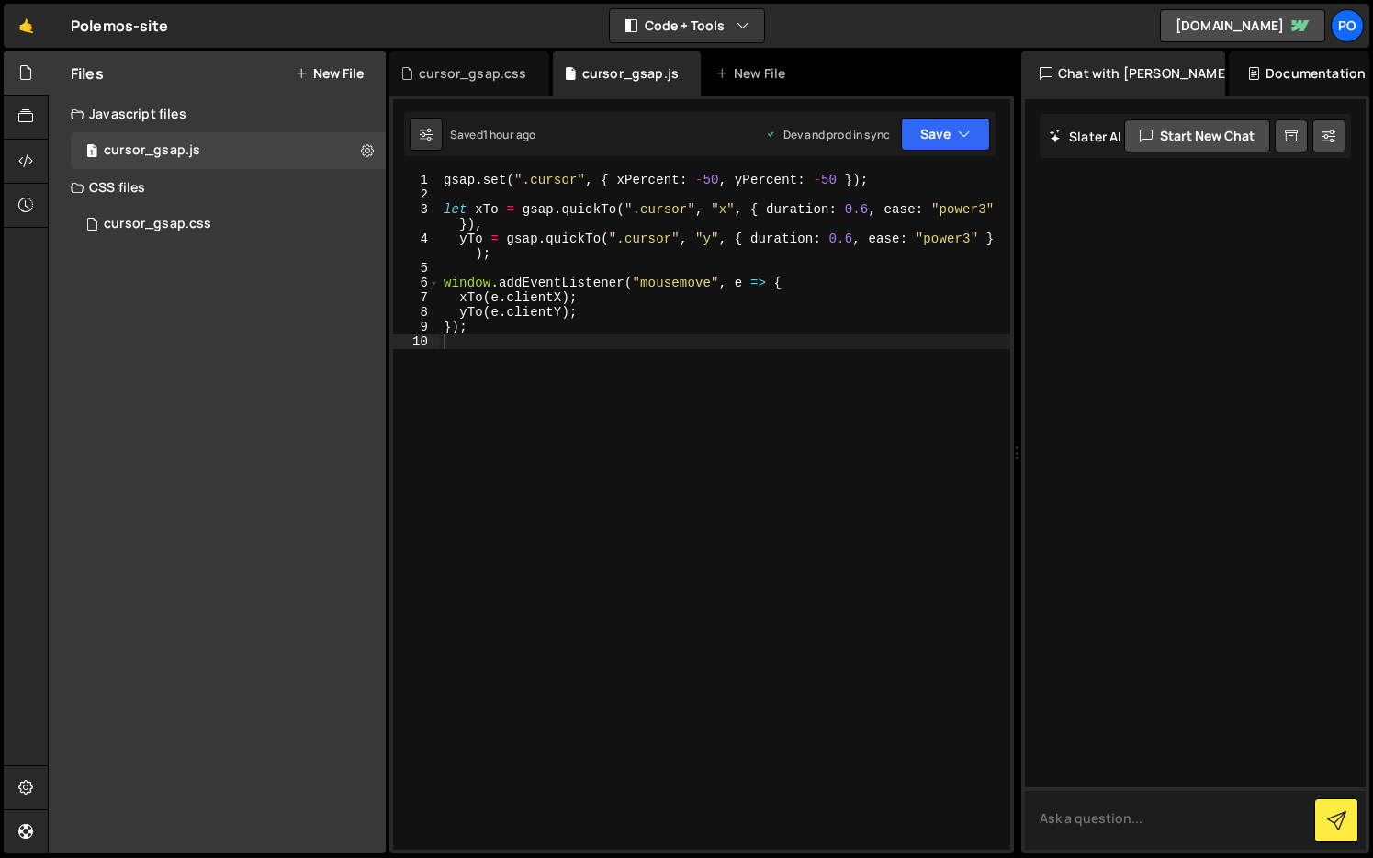
click at [955, 811] on textarea at bounding box center [1195, 818] width 341 height 62
type textarea "[PERSON_NAME] doesn;t work when i publish my site?"
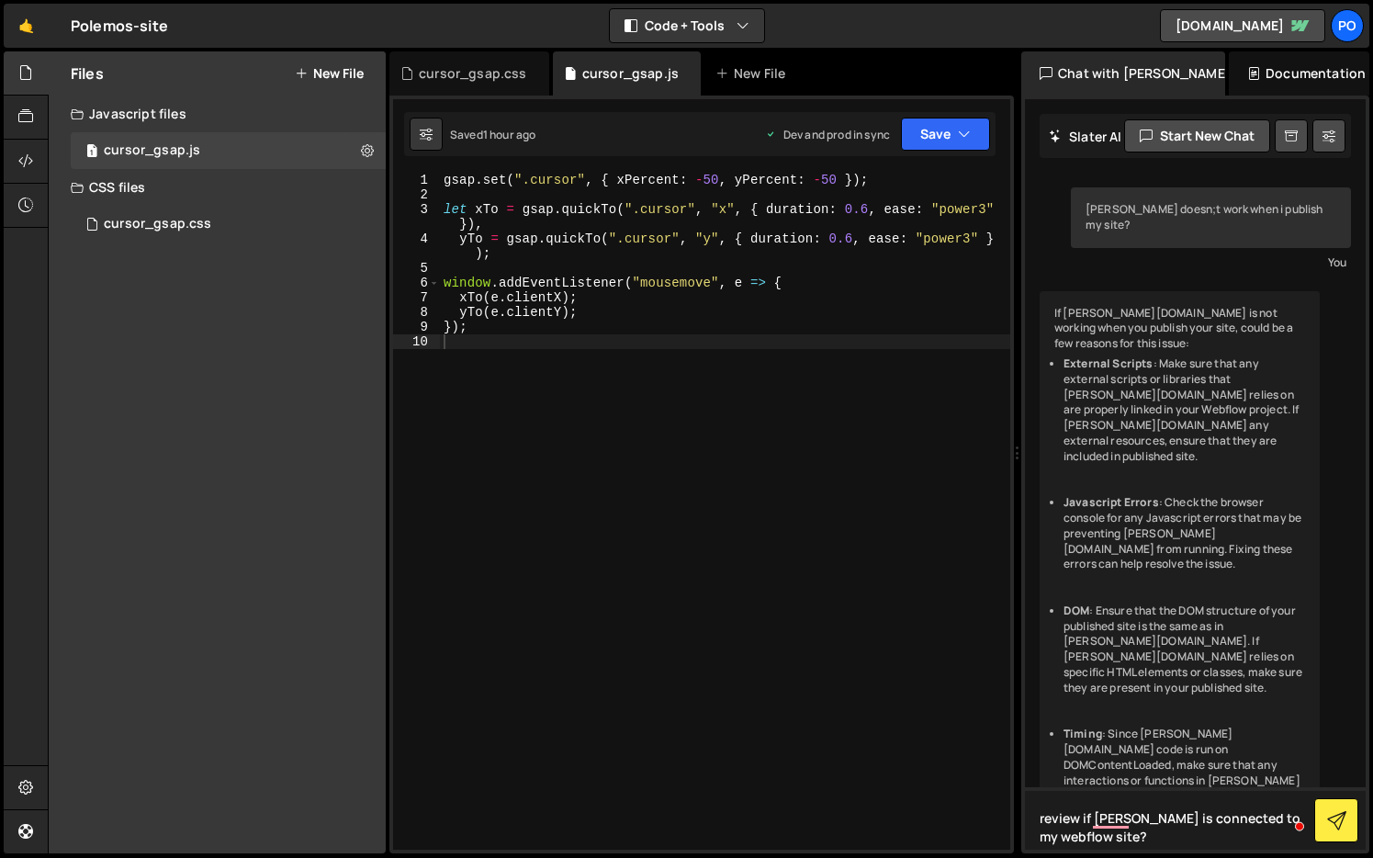
type textarea "review if [PERSON_NAME] is connected to my webflow site"
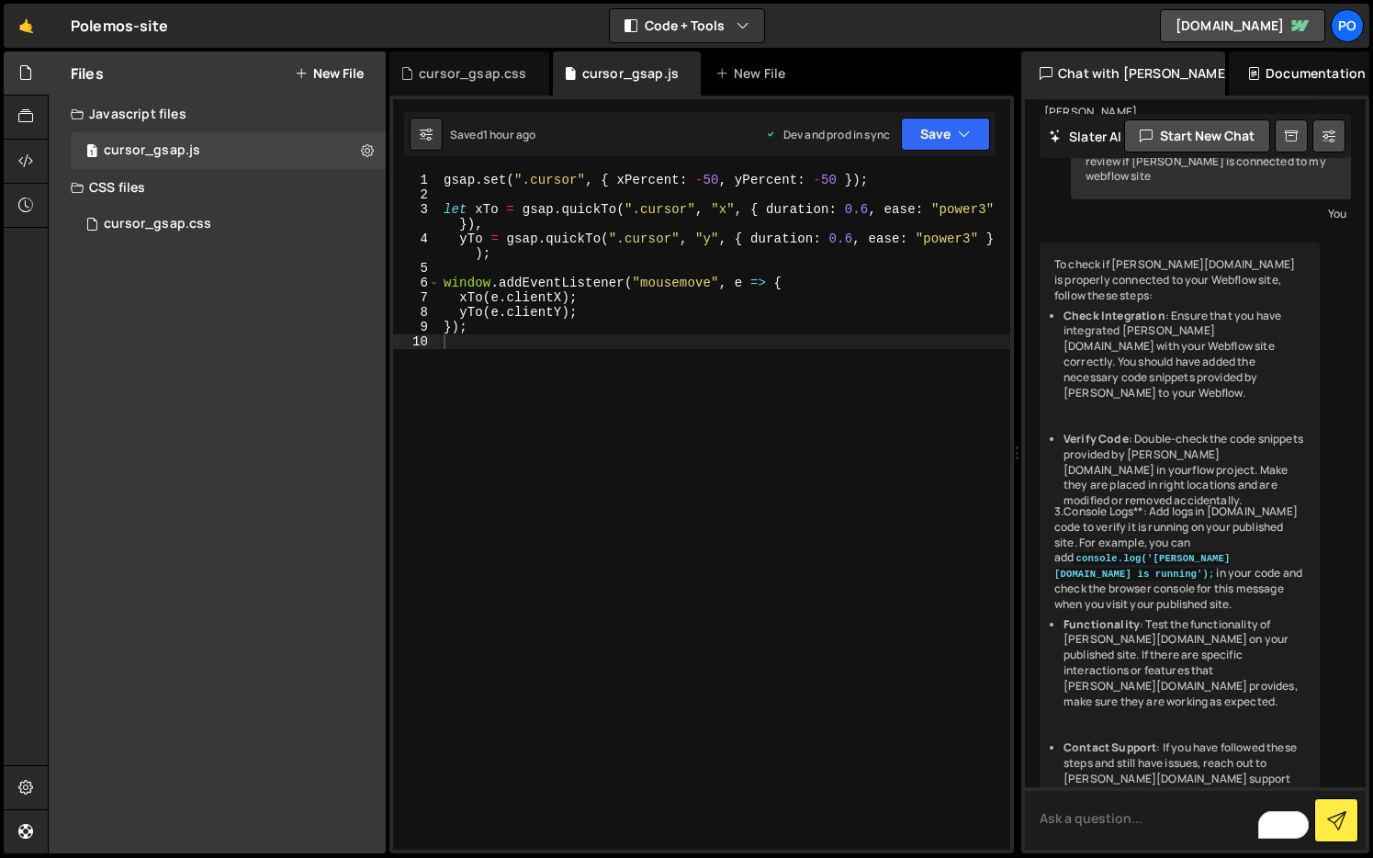
scroll to position [937, 0]
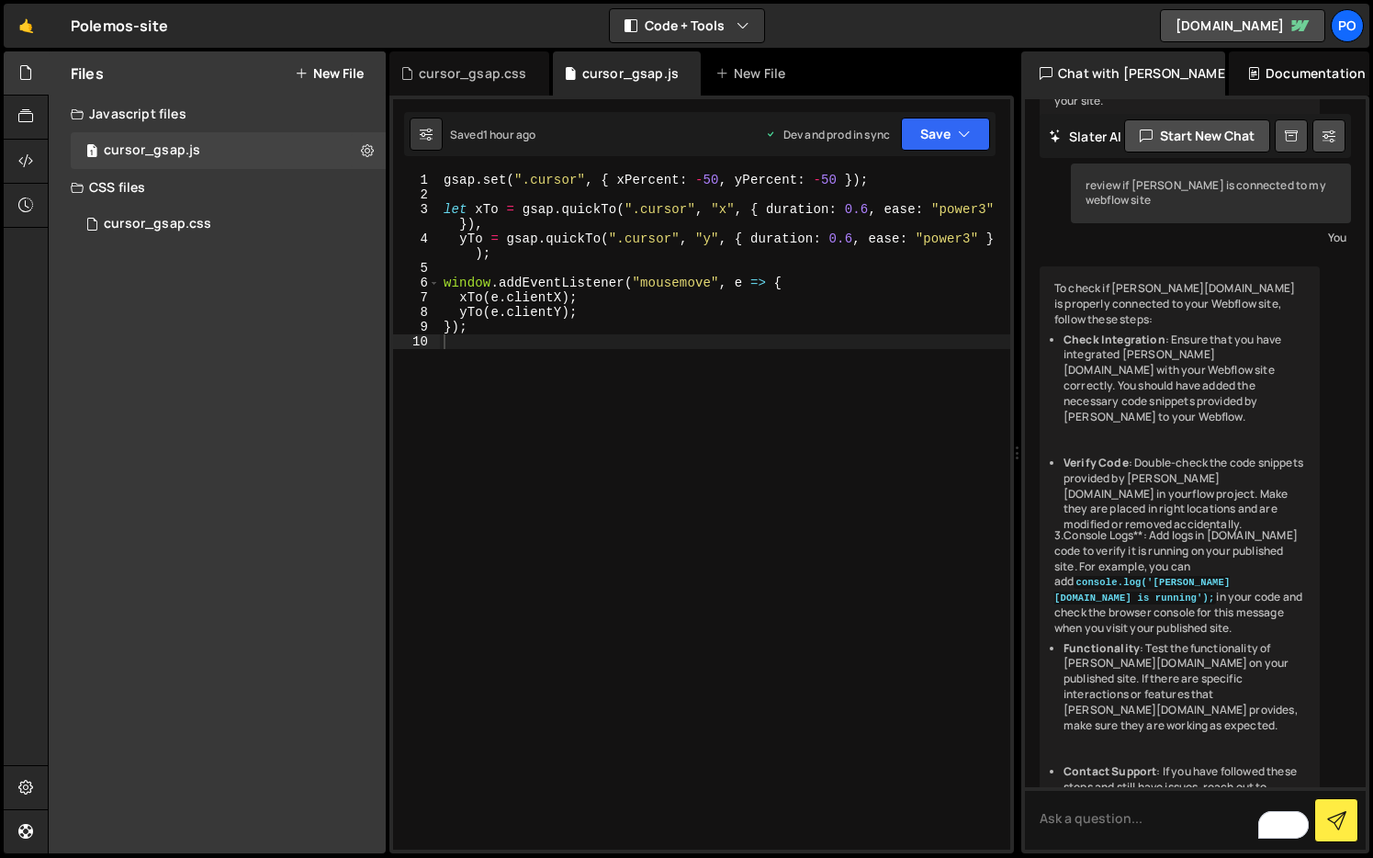
click at [955, 576] on code "console.log('[PERSON_NAME][DOMAIN_NAME] is running');" at bounding box center [1142, 590] width 175 height 28
drag, startPoint x: 1273, startPoint y: 516, endPoint x: 1049, endPoint y: 514, distance: 224.2
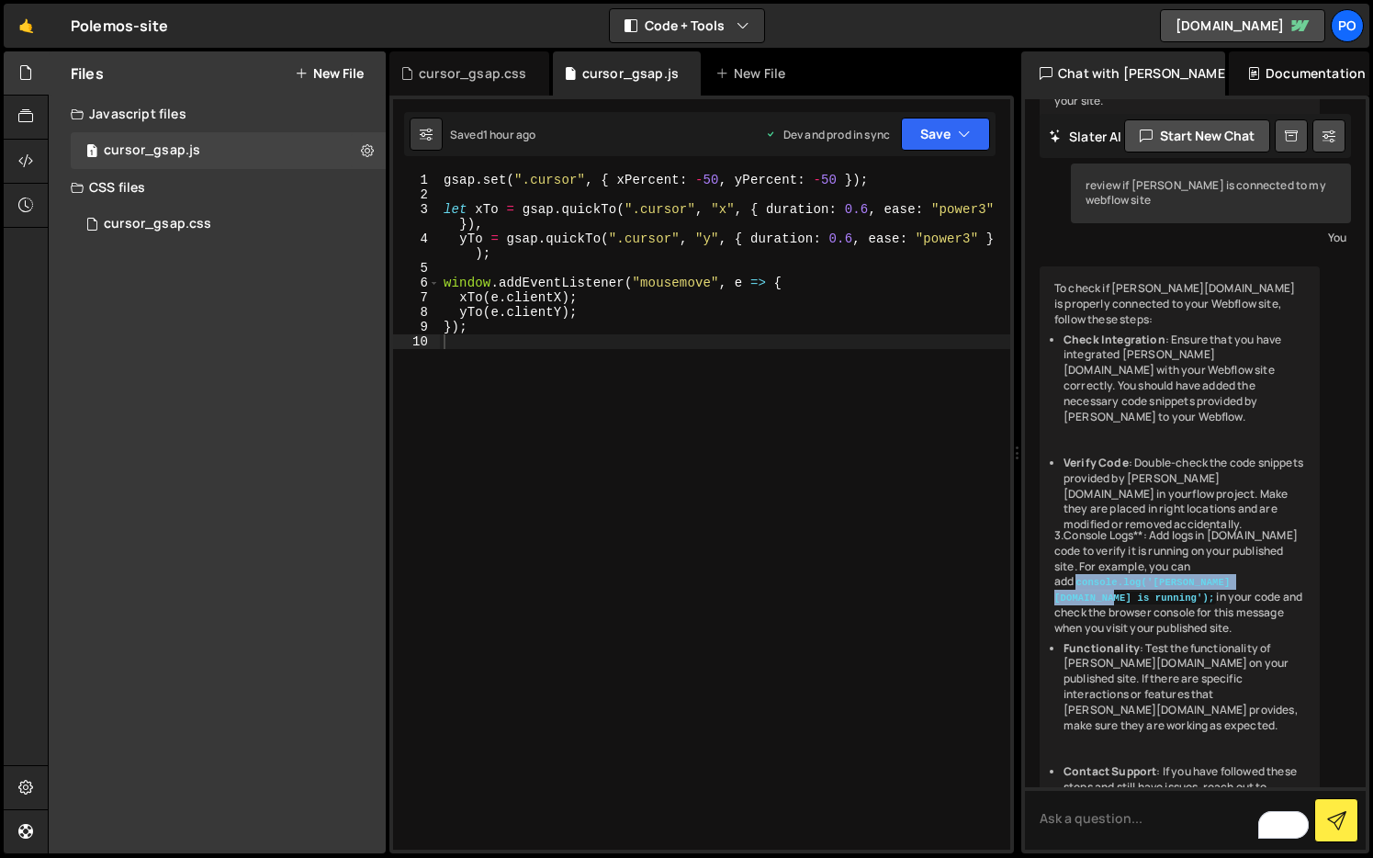
click at [955, 514] on div "To check if Slater.app is properly connected to your Webflow site, follow these…" at bounding box center [1180, 604] width 280 height 677
copy code "console.log('Slater.app is running')"
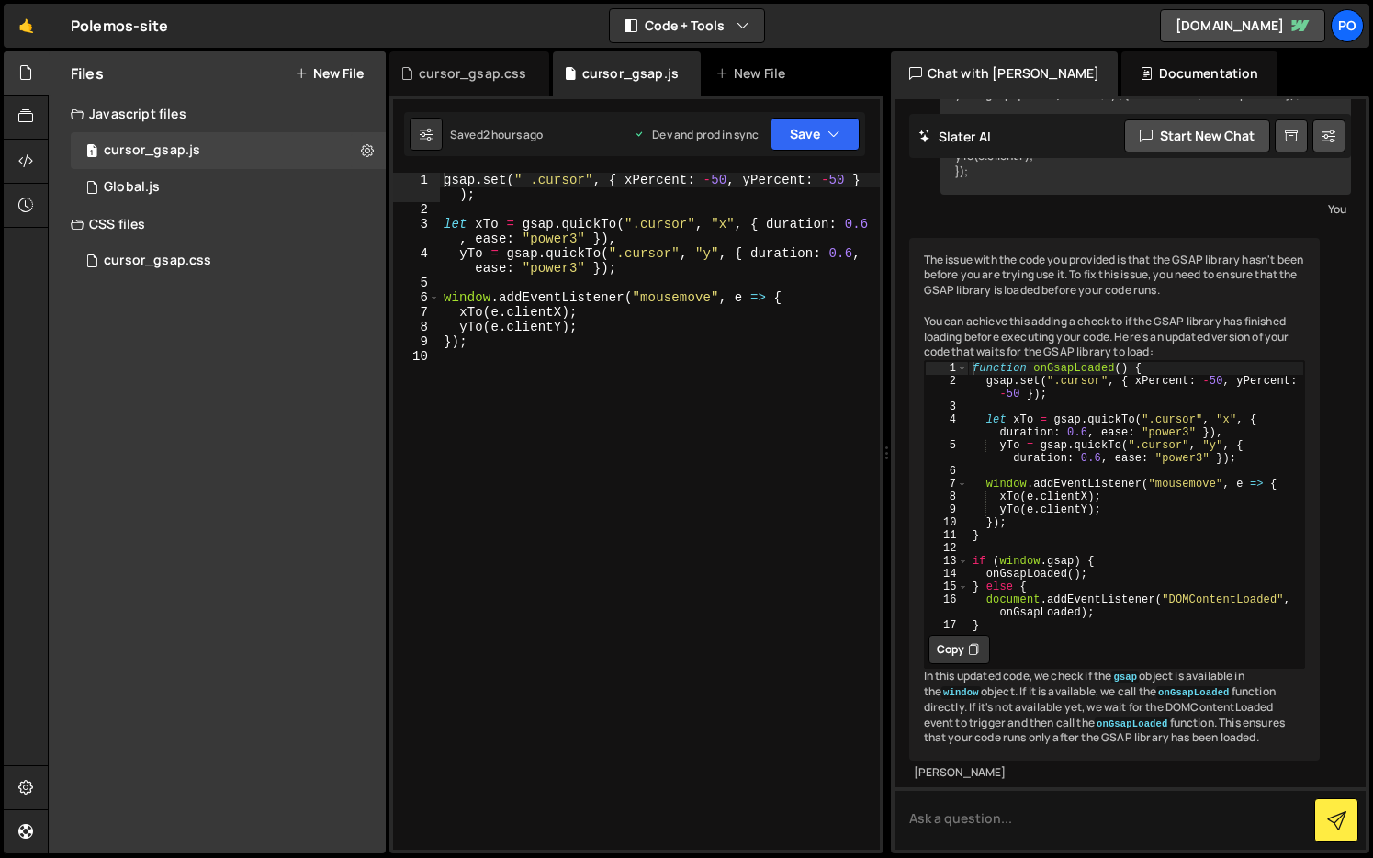
scroll to position [1540, 0]
click at [164, 267] on div "cursor_gsap.css" at bounding box center [157, 261] width 107 height 17
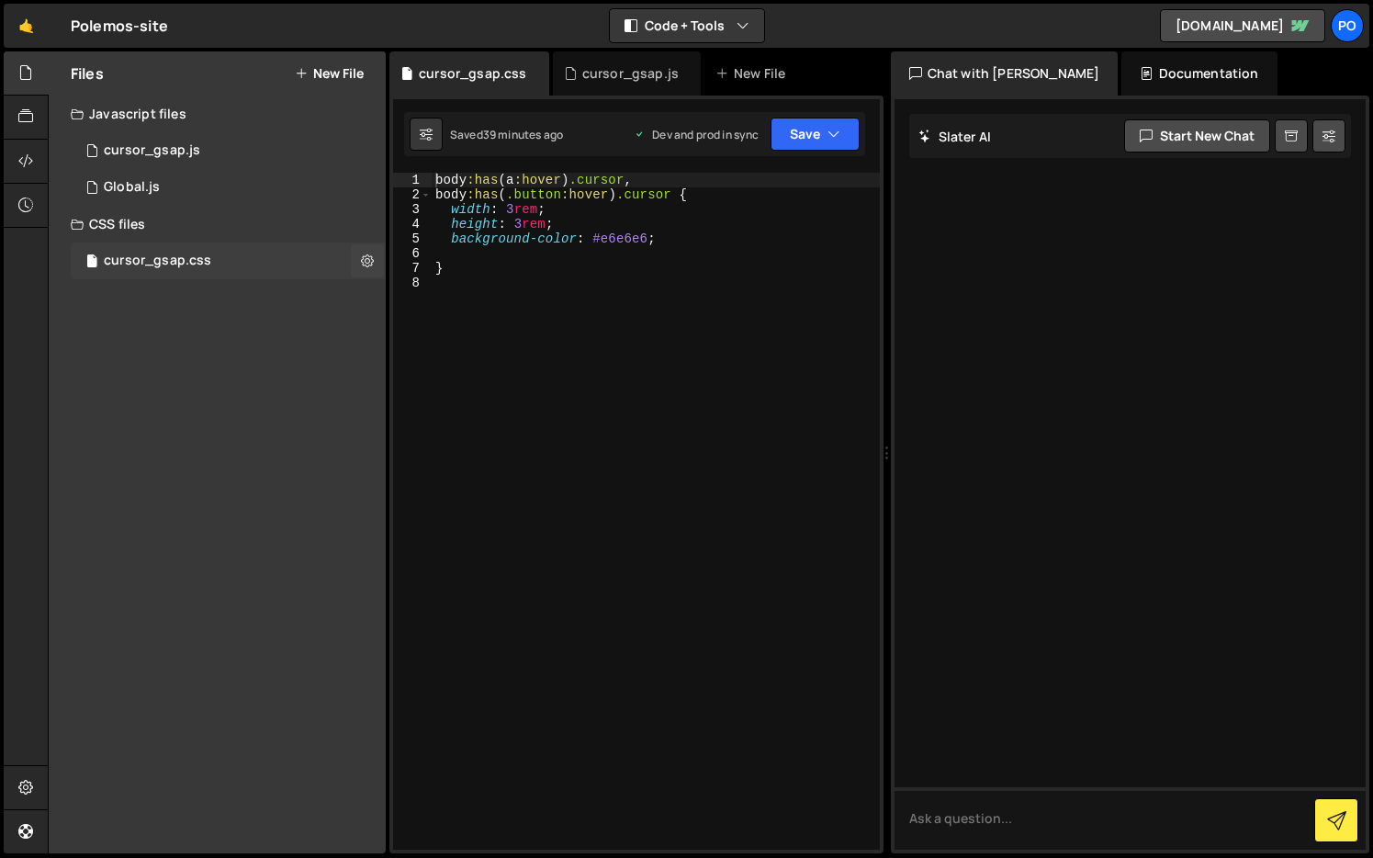
scroll to position [0, 0]
click at [505, 264] on div "body :has ( a :hover ) .cursor , body :has ( .button :hover ) .cursor { width :…" at bounding box center [656, 526] width 448 height 706
type textarea "}"
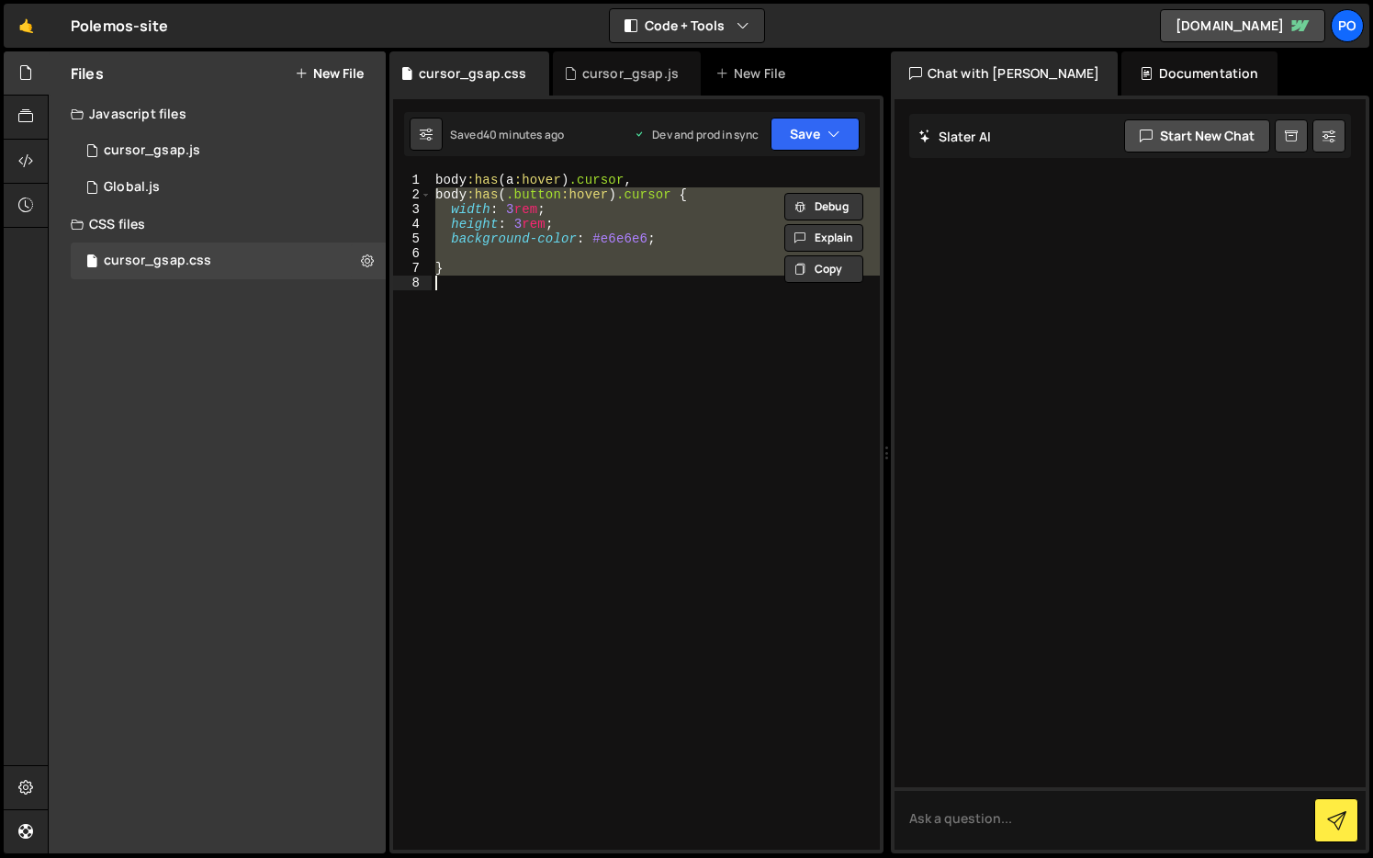
click at [490, 256] on div "body :has ( a :hover ) .cursor , body :has ( .button :hover ) .cursor { width :…" at bounding box center [656, 526] width 448 height 706
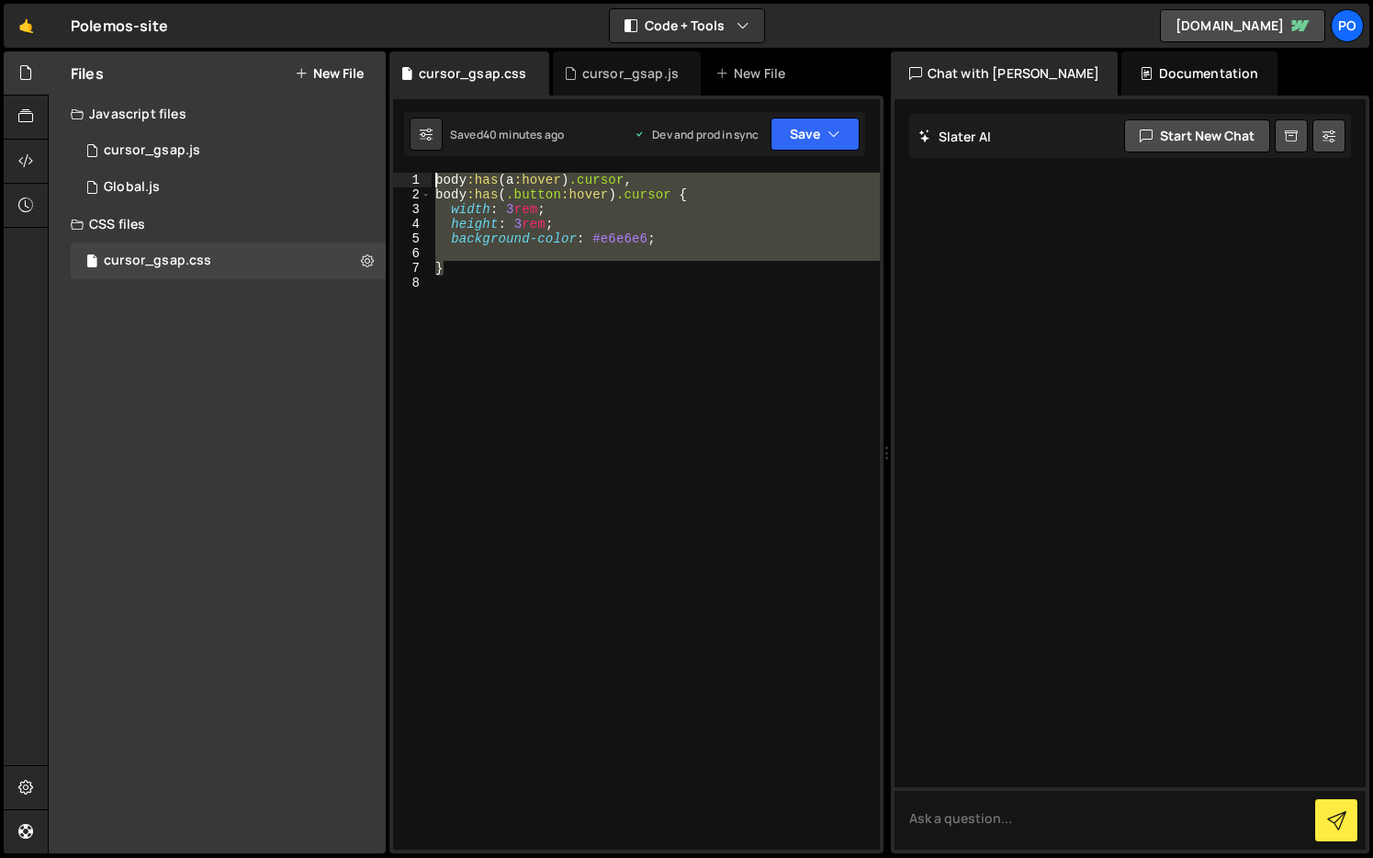
drag, startPoint x: 463, startPoint y: 261, endPoint x: 416, endPoint y: 160, distance: 111.4
click at [416, 160] on div "1 2 3 4 5 6 7 8 9 10 gsap . set ( " .cursor" , { xPercent : - 50 , yPercent : -…" at bounding box center [637, 475] width 494 height 758
type textarea "body:has(a:hover) .cursor, body:has(.button:hover) .cursor {"
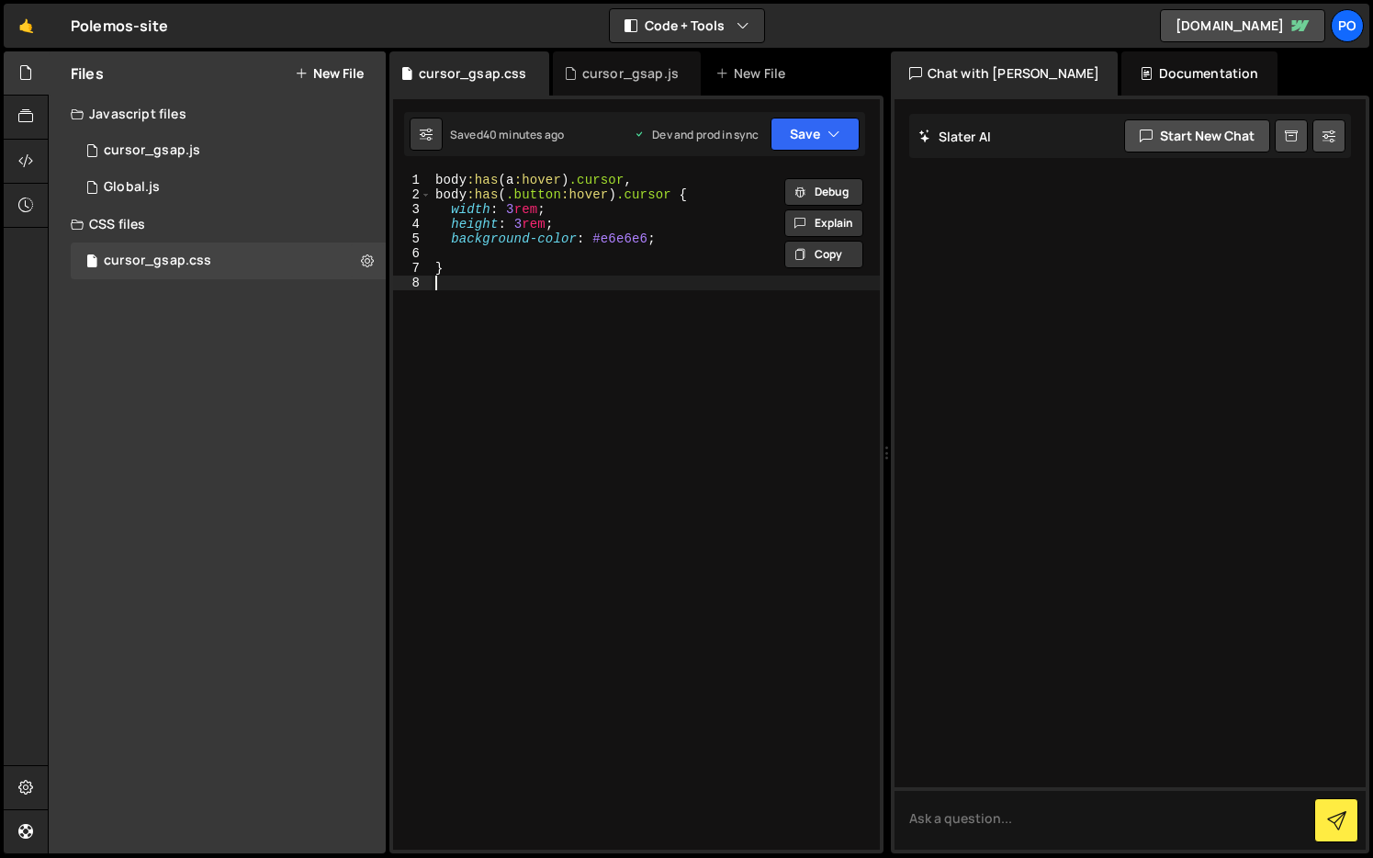
click at [471, 314] on div "body :has ( a :hover ) .cursor , body :has ( .button :hover ) .cursor { width :…" at bounding box center [656, 526] width 448 height 706
click at [367, 261] on icon at bounding box center [367, 260] width 13 height 17
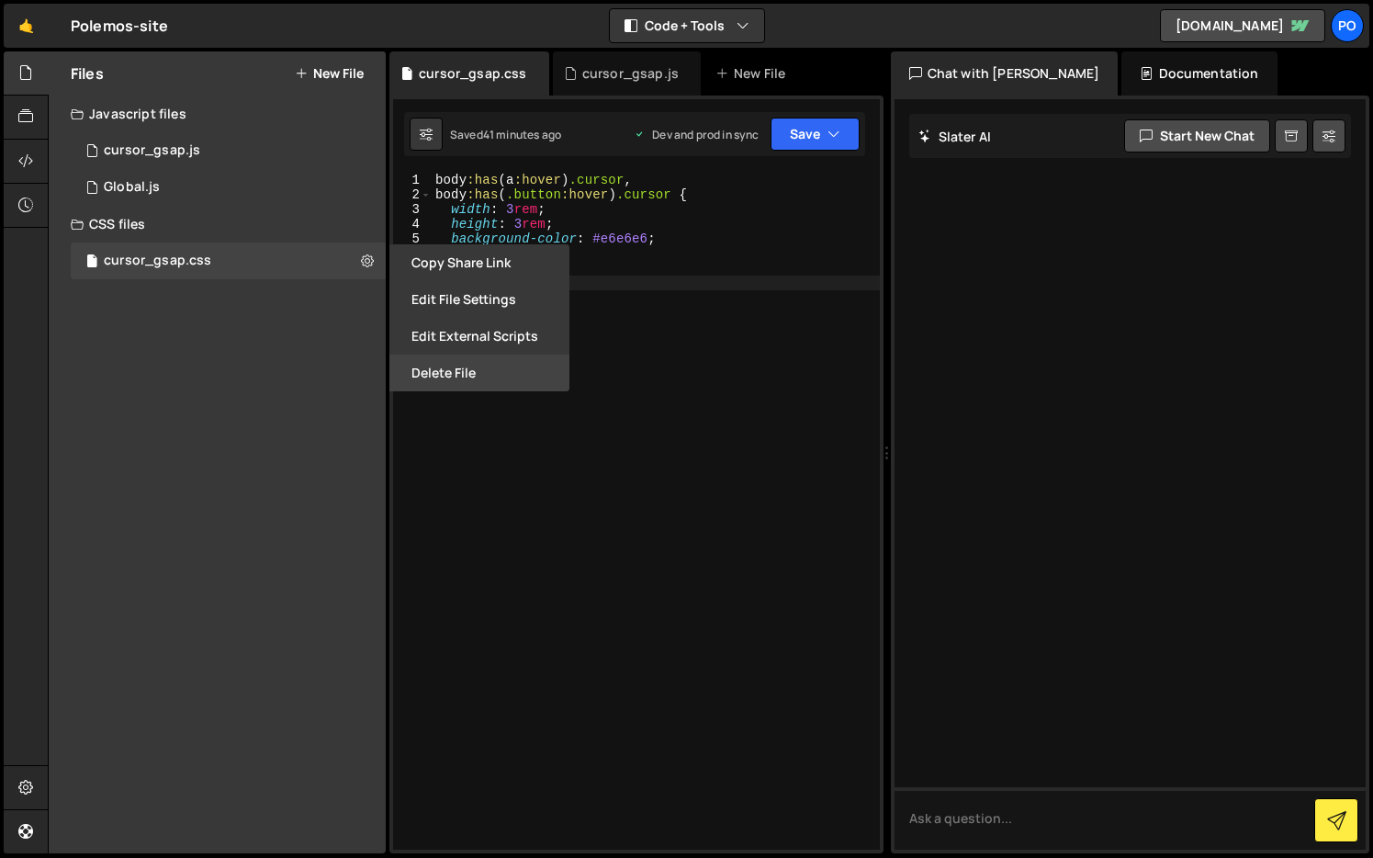
click at [433, 383] on button "Delete File" at bounding box center [480, 373] width 180 height 37
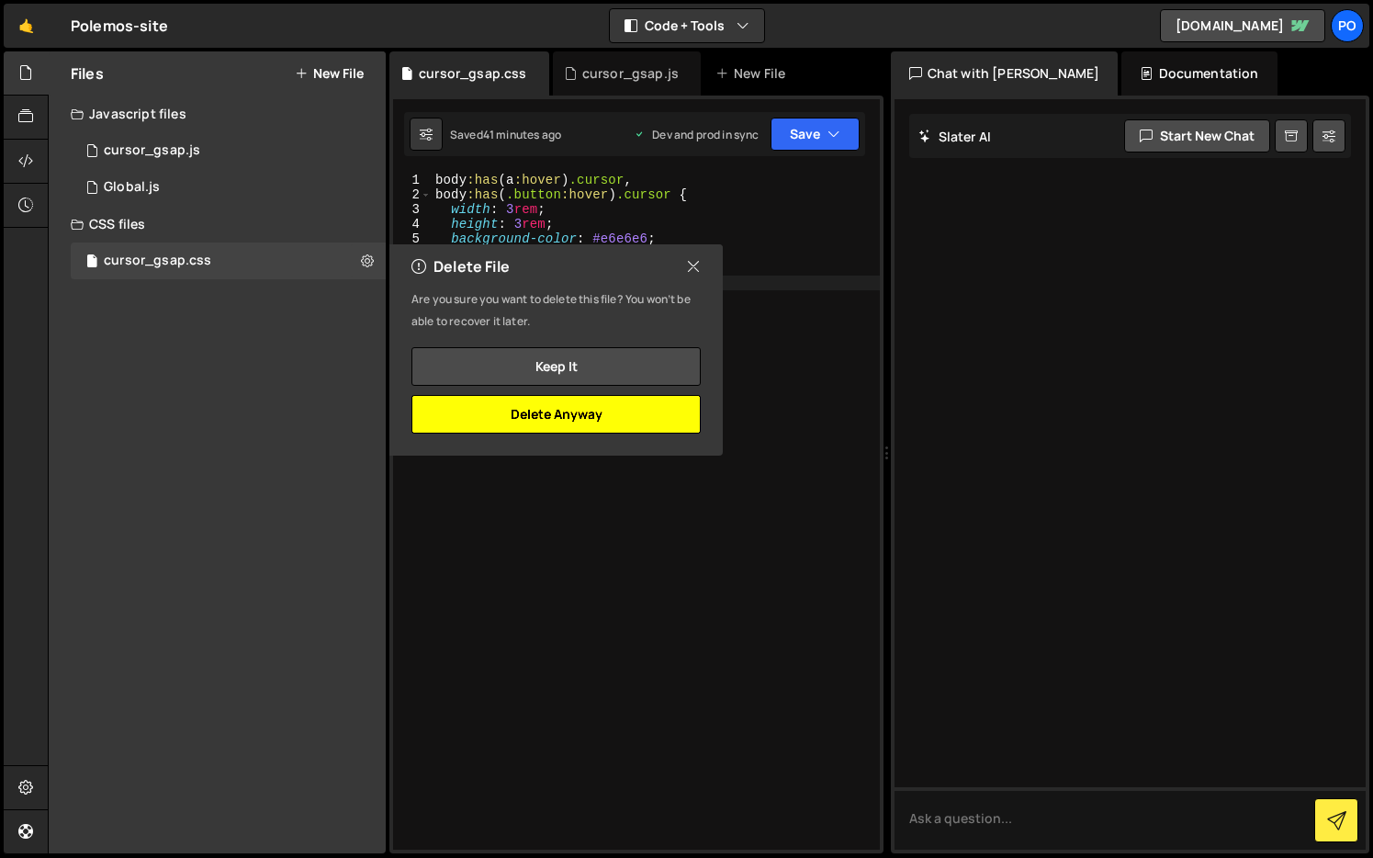
click at [587, 418] on button "Delete Anyway" at bounding box center [556, 414] width 289 height 39
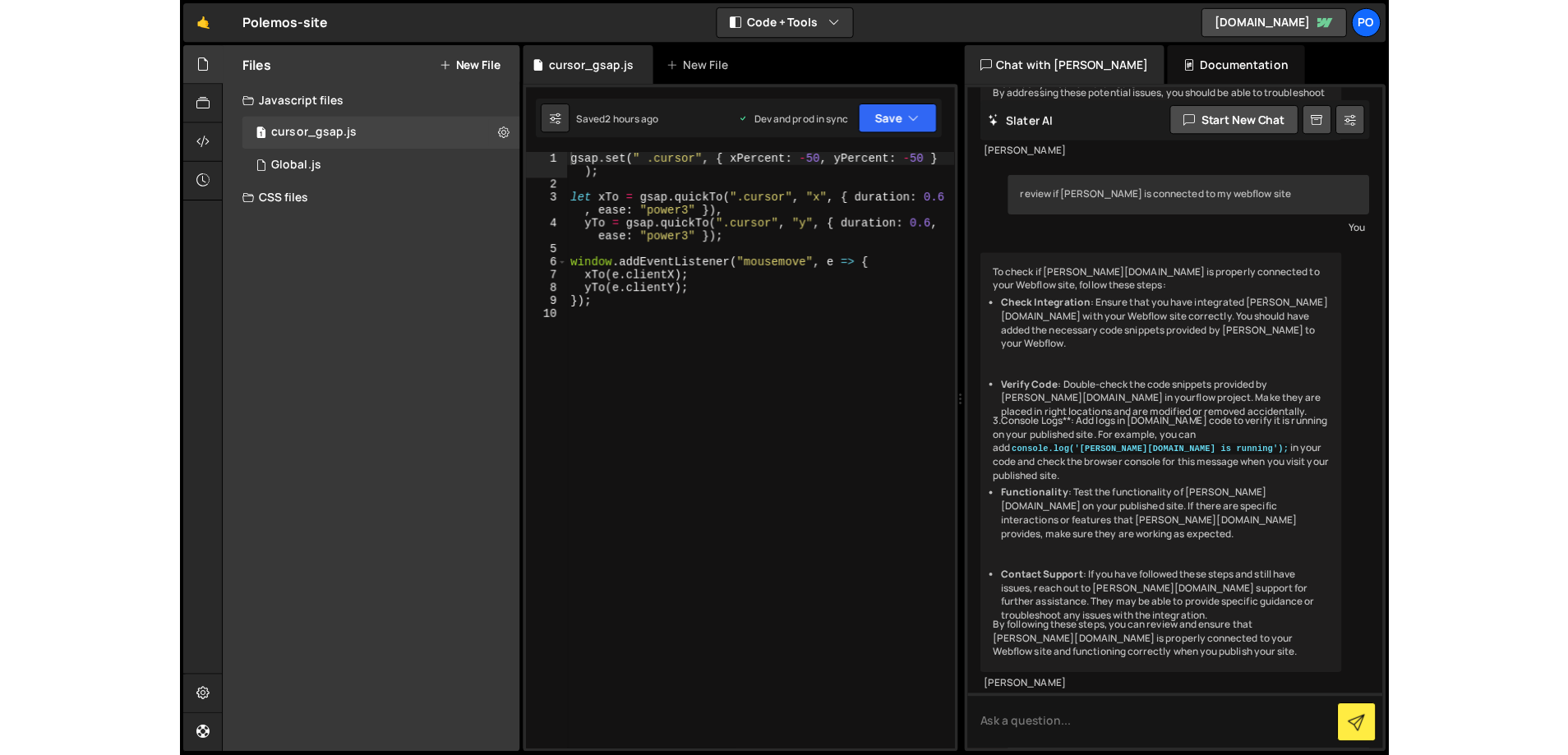
scroll to position [1378, 0]
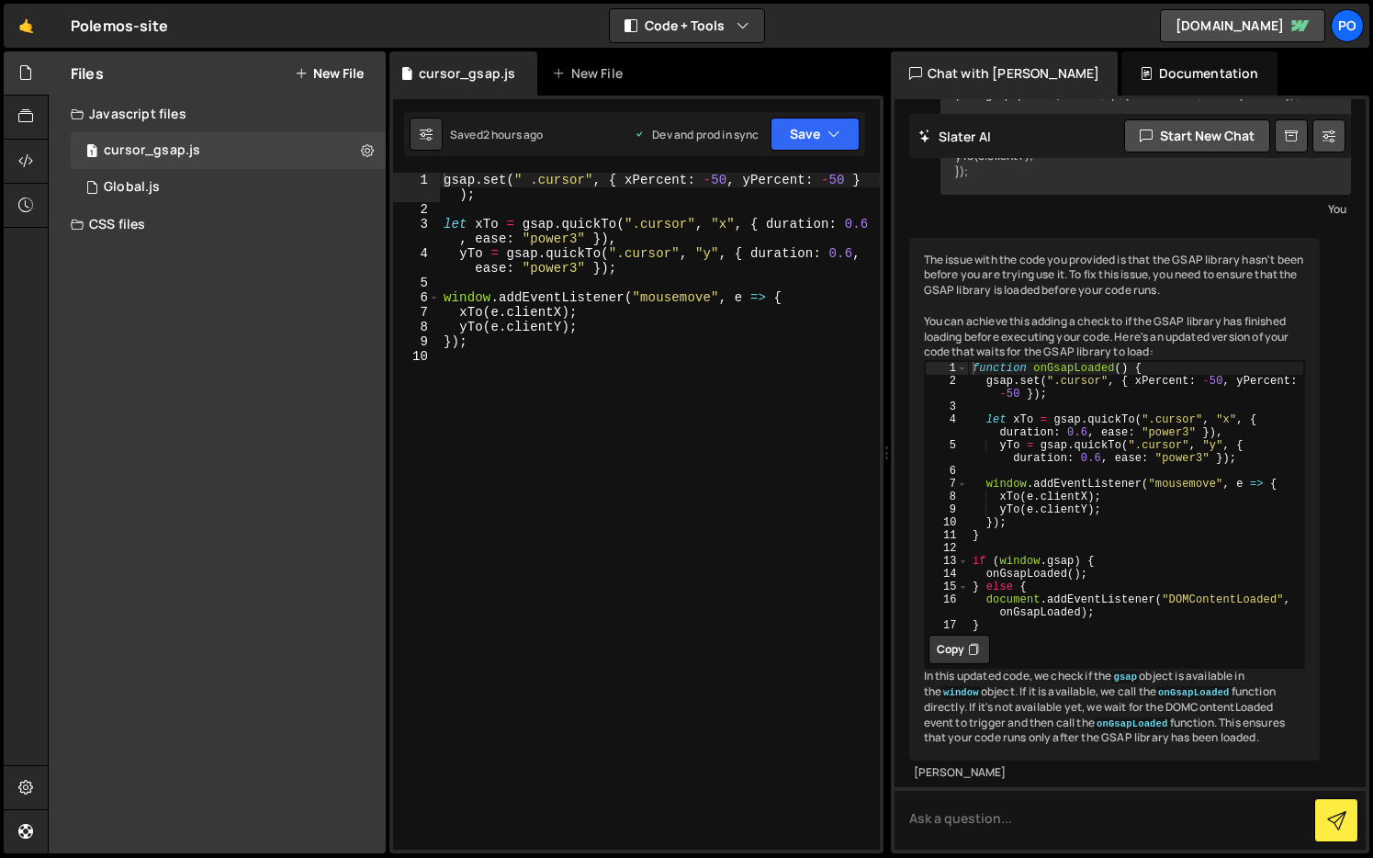
click at [564, 308] on div "gsap . set ( " .cursor" , { xPercent : - 50 , yPercent : - 50 } ) ; let xTo = g…" at bounding box center [660, 533] width 440 height 721
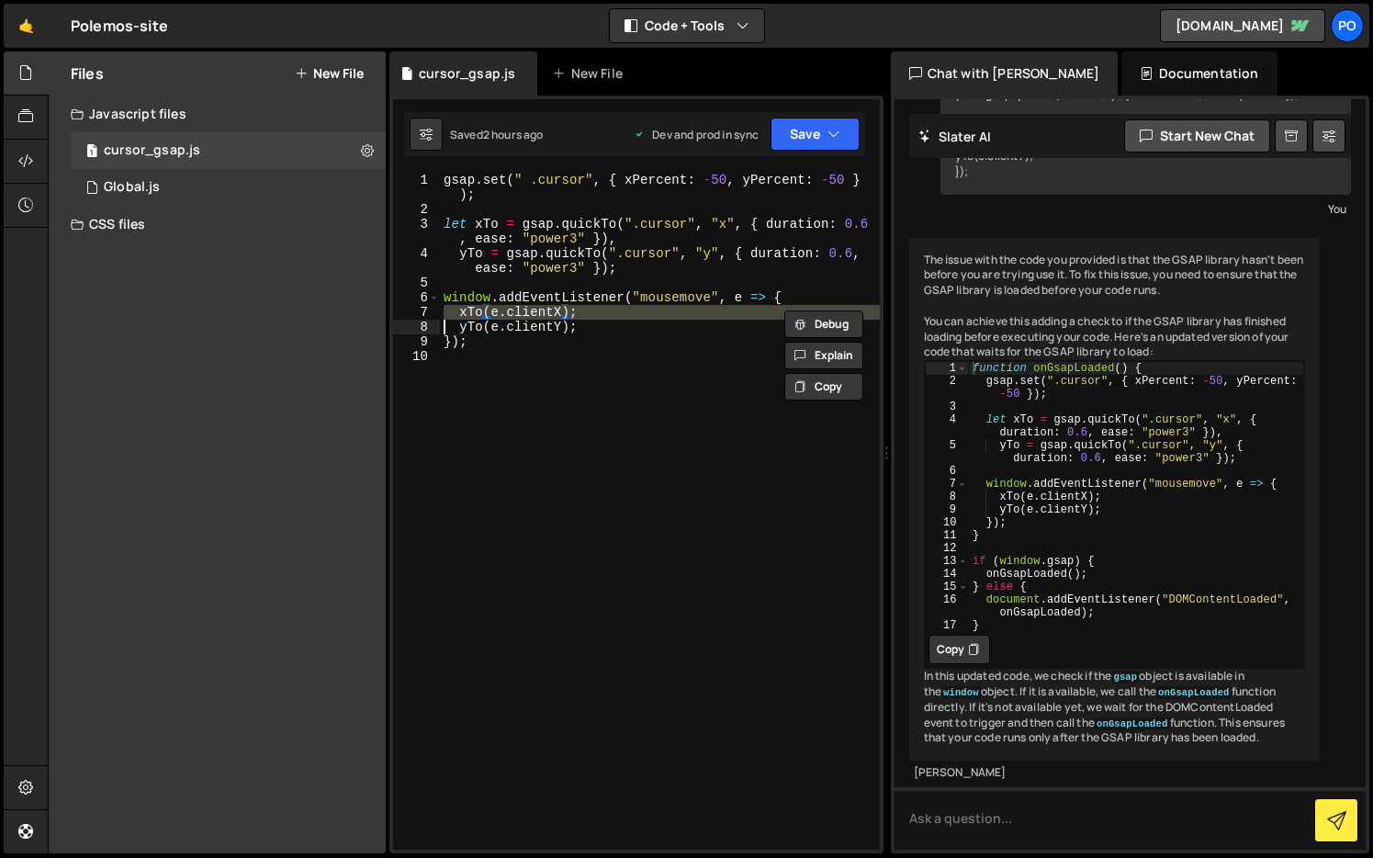
click at [564, 308] on div "gsap . set ( " .cursor" , { xPercent : - 50 , yPercent : - 50 } ) ; let xTo = g…" at bounding box center [660, 533] width 440 height 721
type textarea "});"
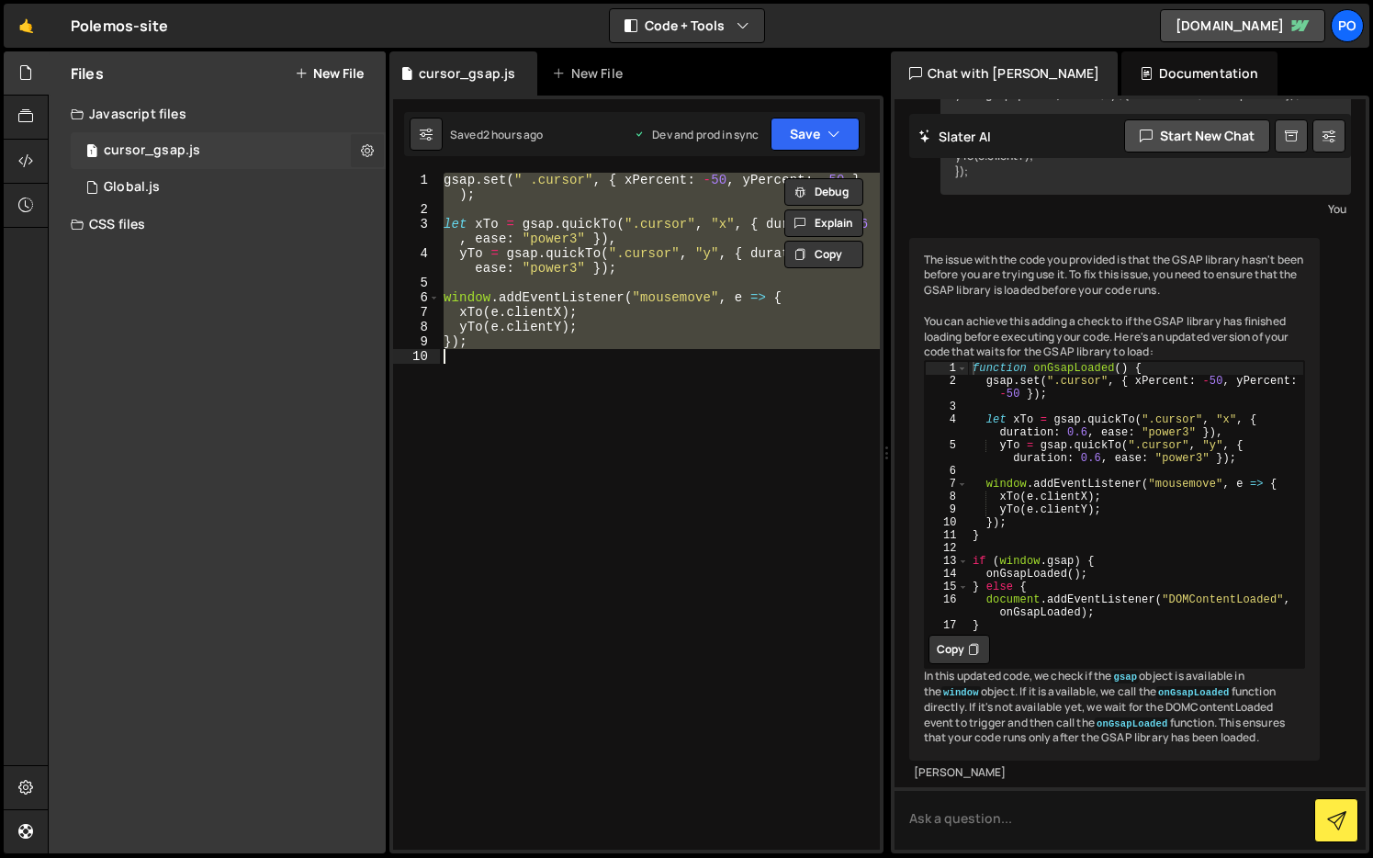
click at [371, 149] on icon at bounding box center [367, 149] width 13 height 17
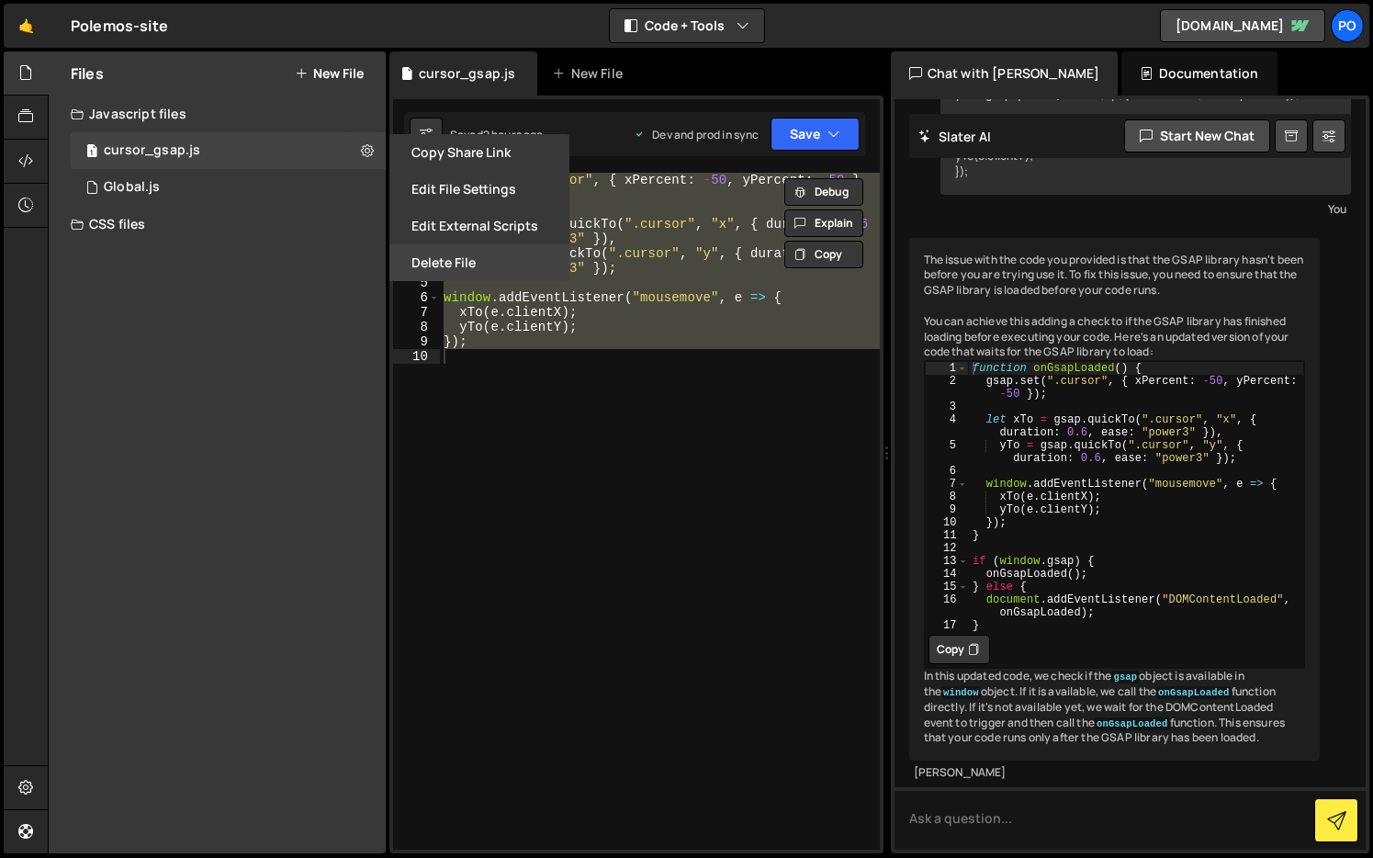
click at [460, 259] on button "Delete File" at bounding box center [480, 262] width 180 height 37
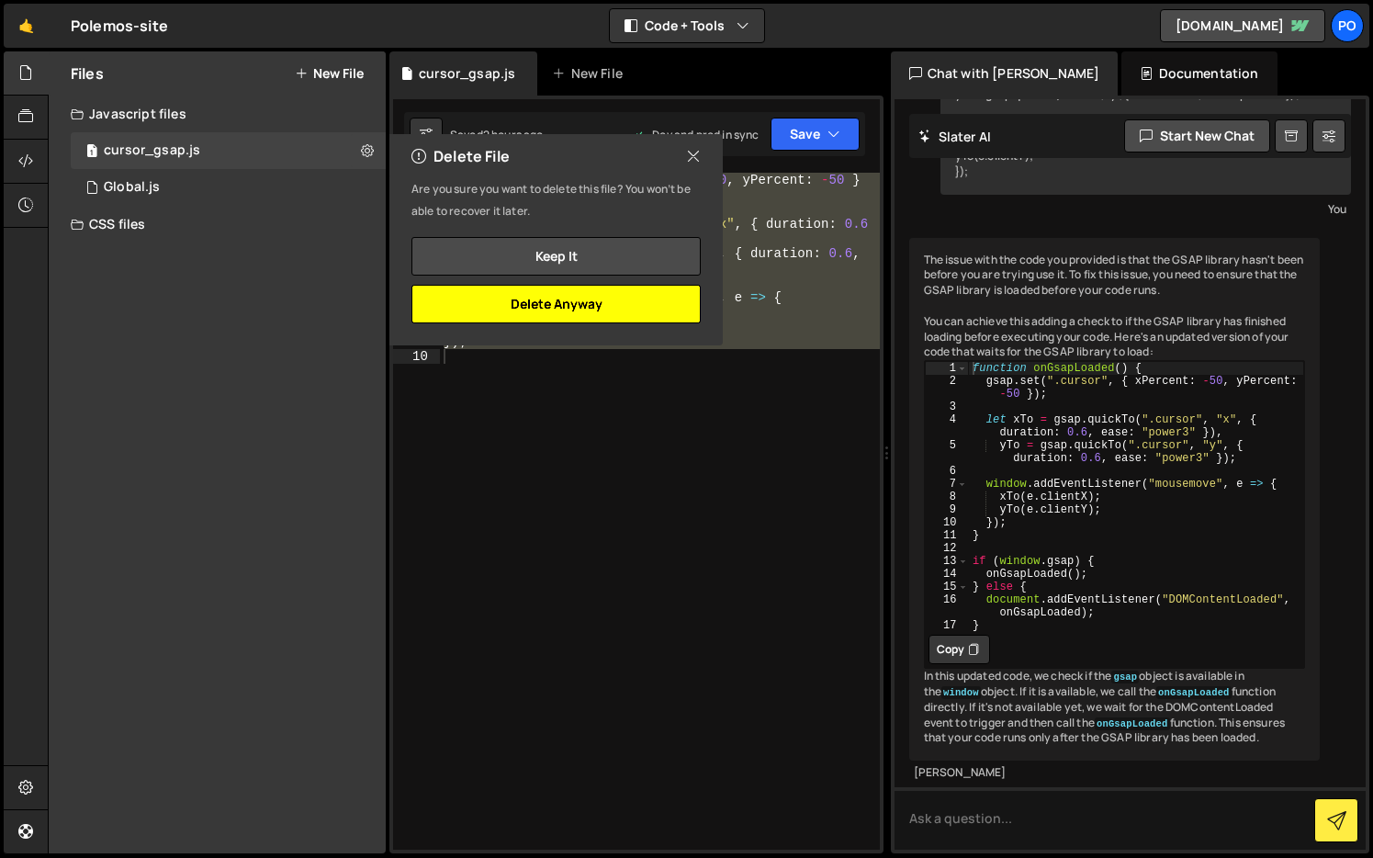
click at [515, 291] on button "Delete Anyway" at bounding box center [556, 304] width 289 height 39
click at [516, 299] on div "Files New File Javascript files 1 cursor_gsap.js 0 1 Global.js 0 CSS files Copy…" at bounding box center [711, 452] width 1326 height 803
